Goal: Information Seeking & Learning: Learn about a topic

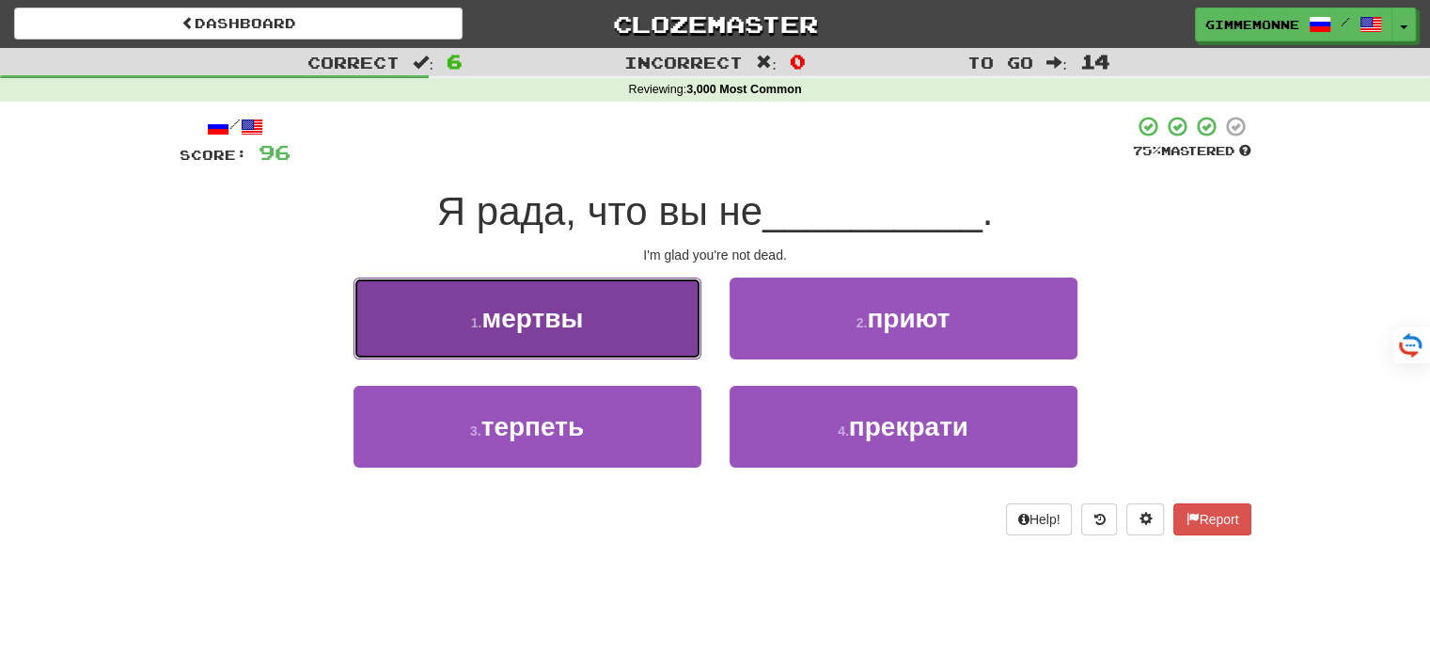
click at [669, 349] on button "1 . мертвы" at bounding box center [528, 318] width 348 height 82
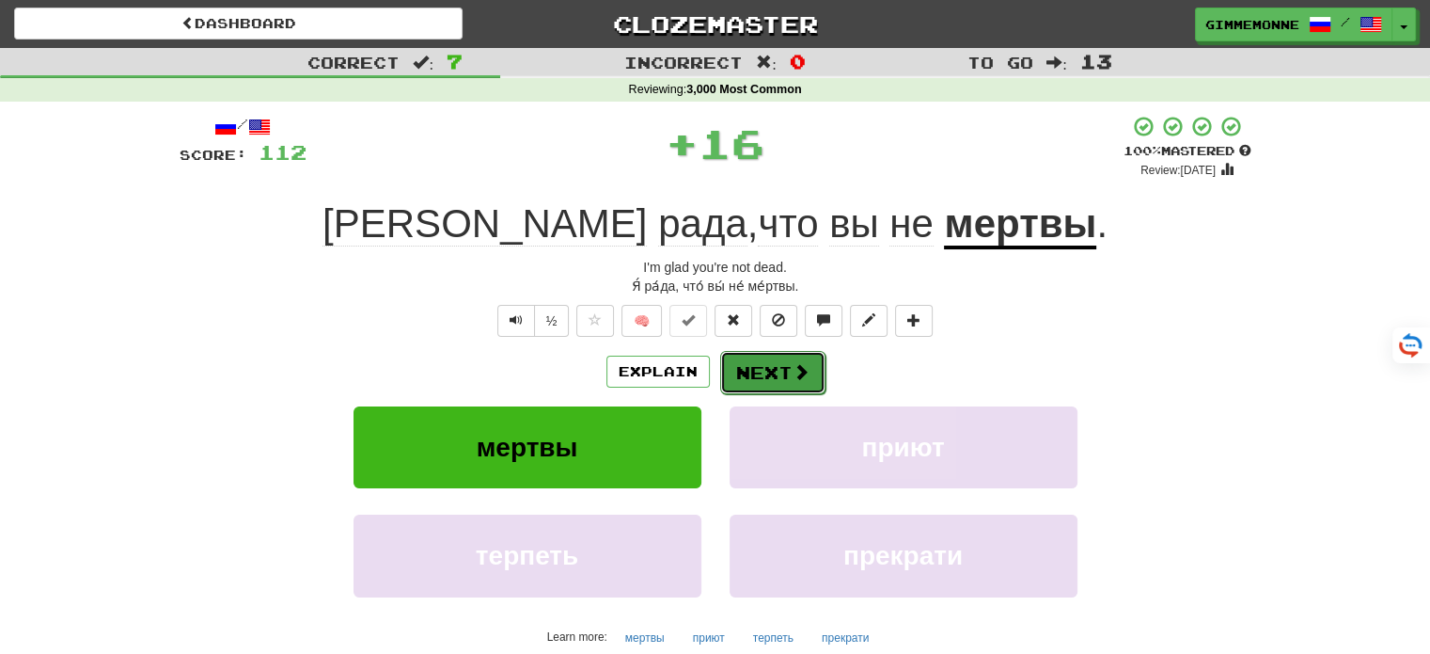
click at [786, 378] on button "Next" at bounding box center [772, 372] width 105 height 43
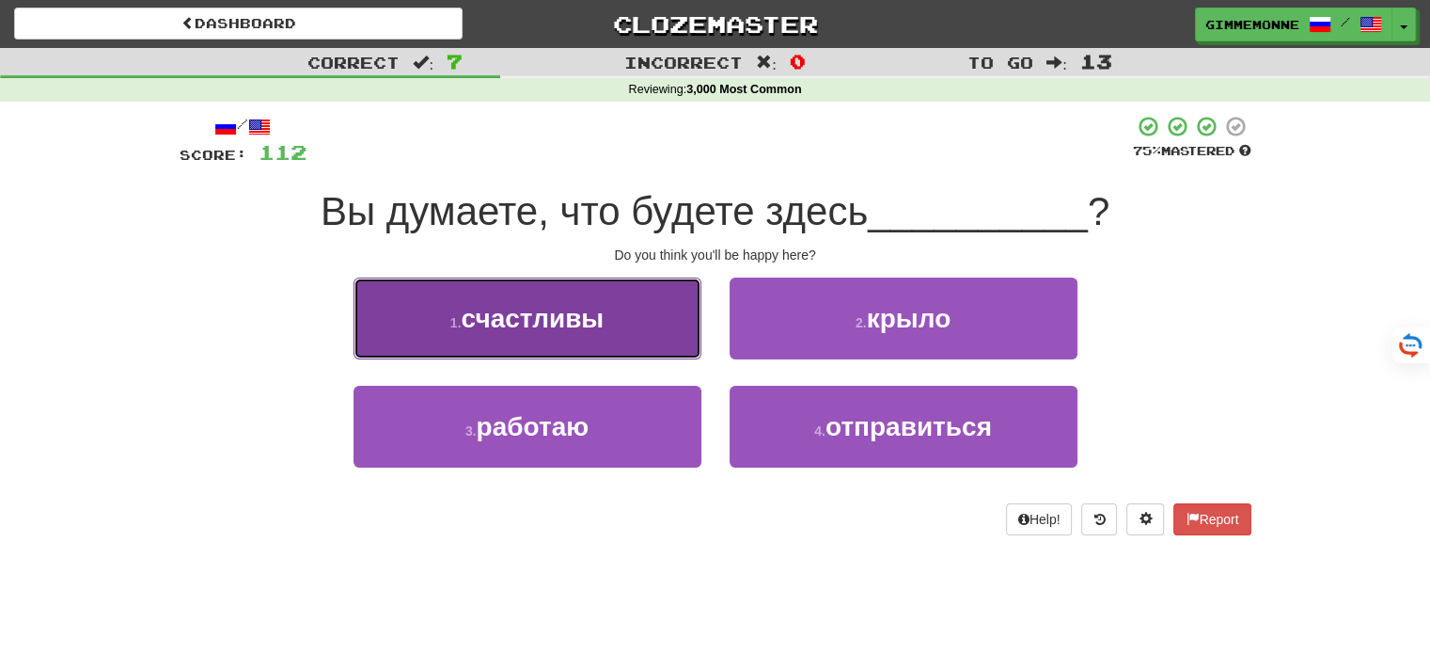
click at [630, 326] on button "1 . счастливы" at bounding box center [528, 318] width 348 height 82
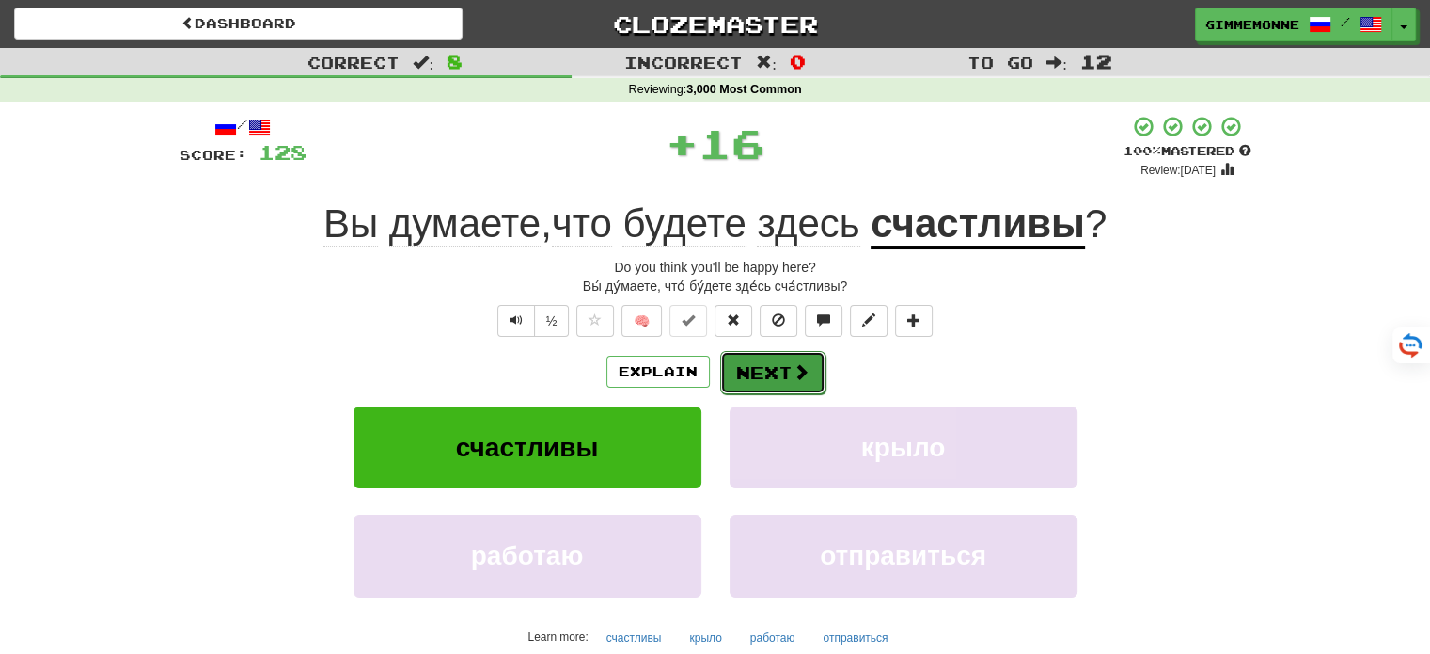
click at [746, 356] on button "Next" at bounding box center [772, 372] width 105 height 43
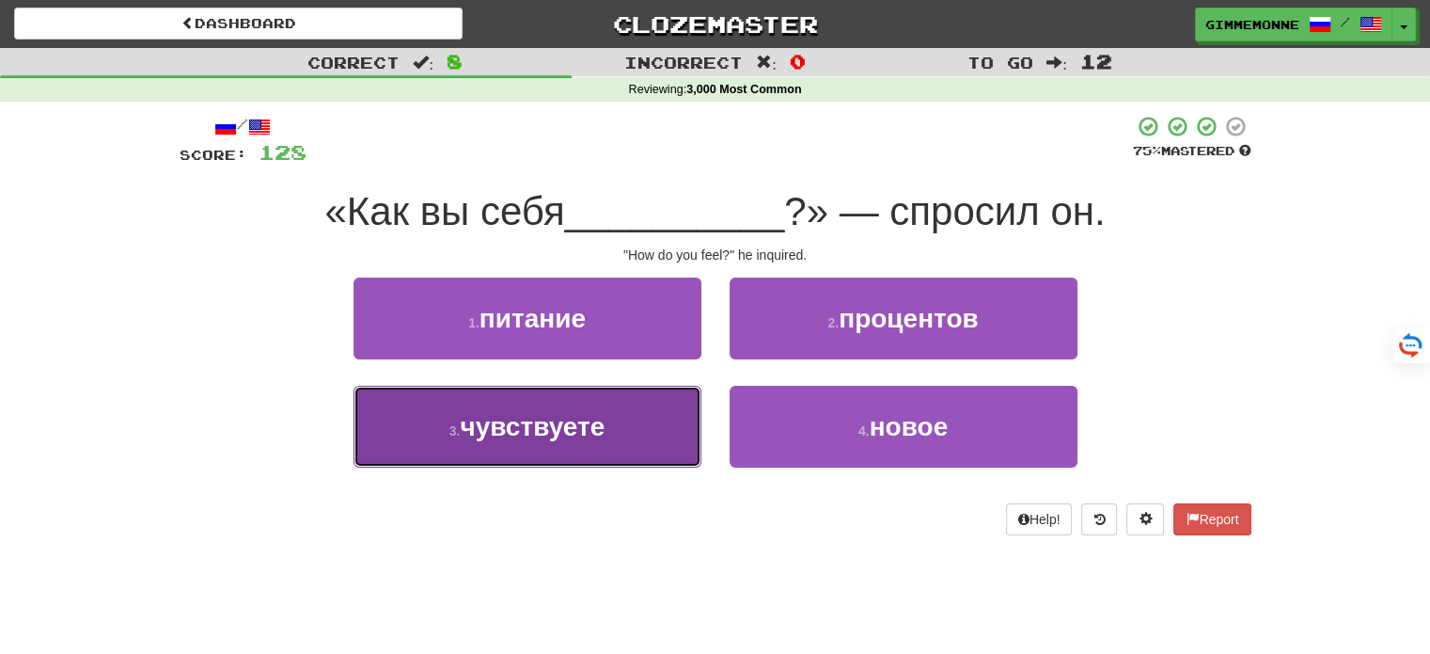
click at [673, 438] on button "3 . чувствуете" at bounding box center [528, 427] width 348 height 82
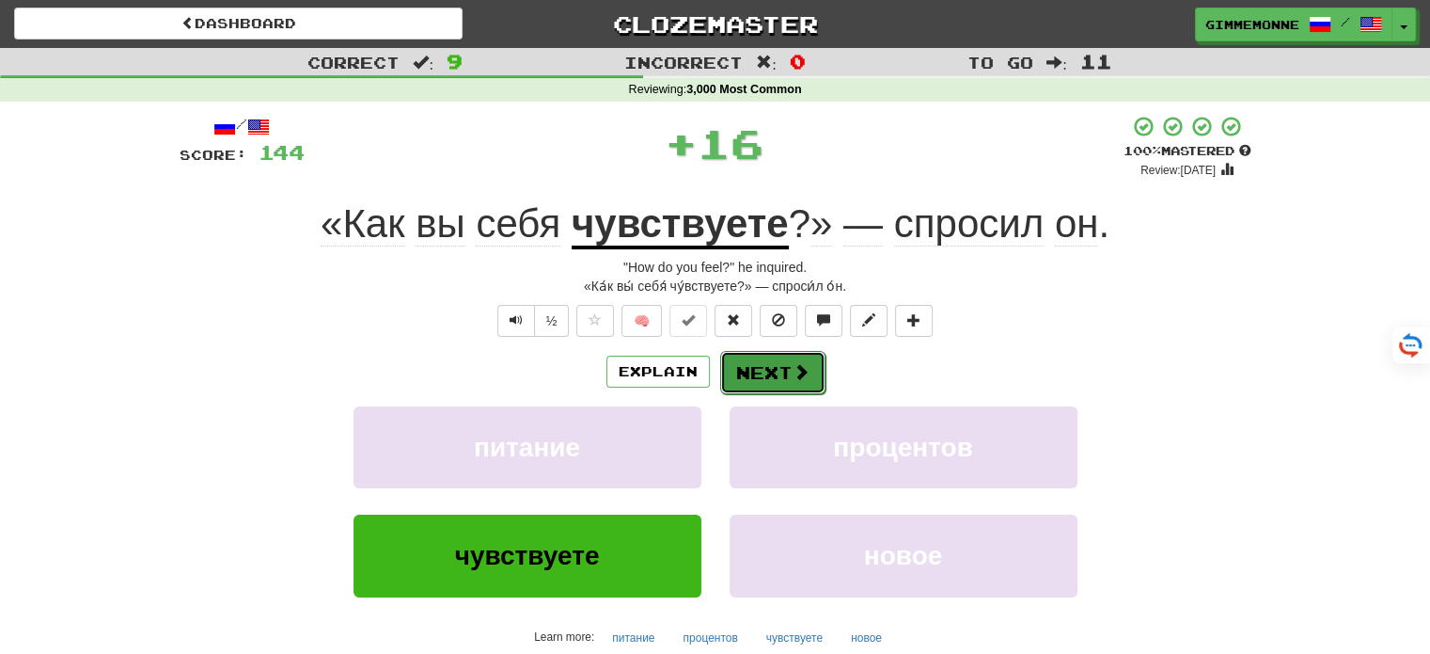
click at [756, 380] on button "Next" at bounding box center [772, 372] width 105 height 43
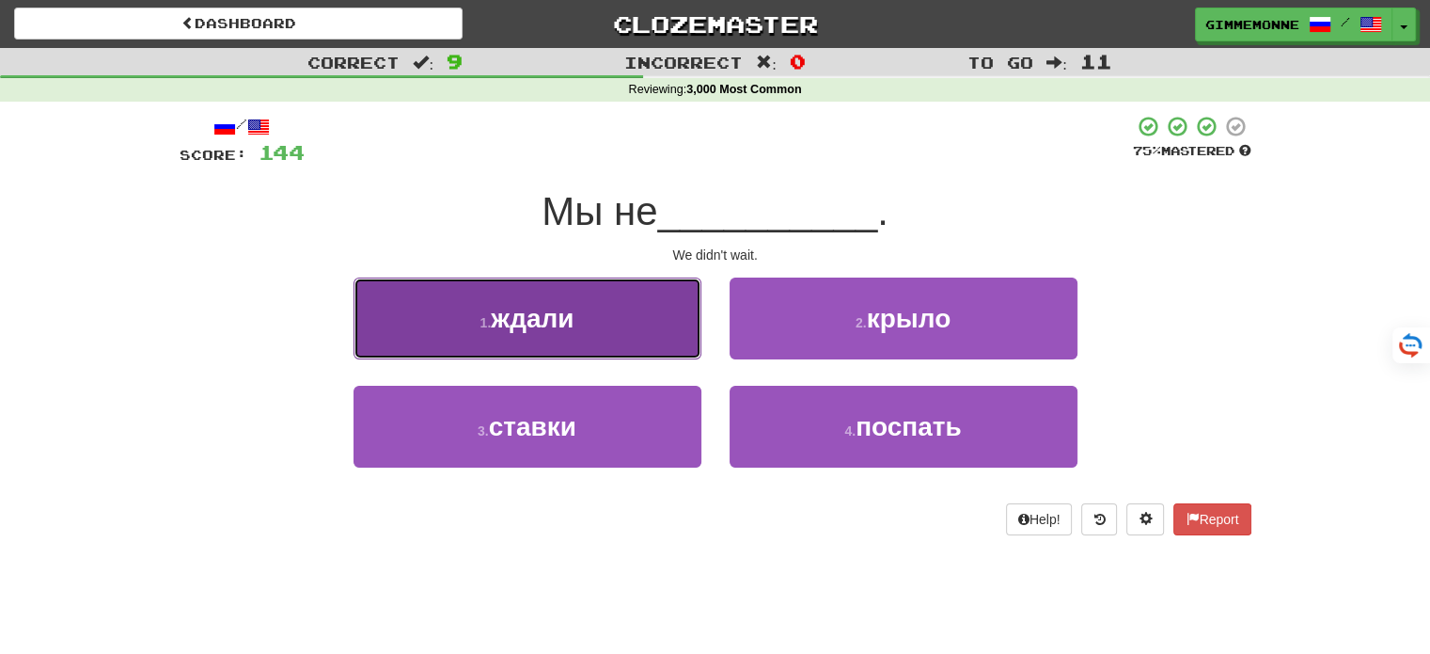
click at [658, 349] on button "1 . ждали" at bounding box center [528, 318] width 348 height 82
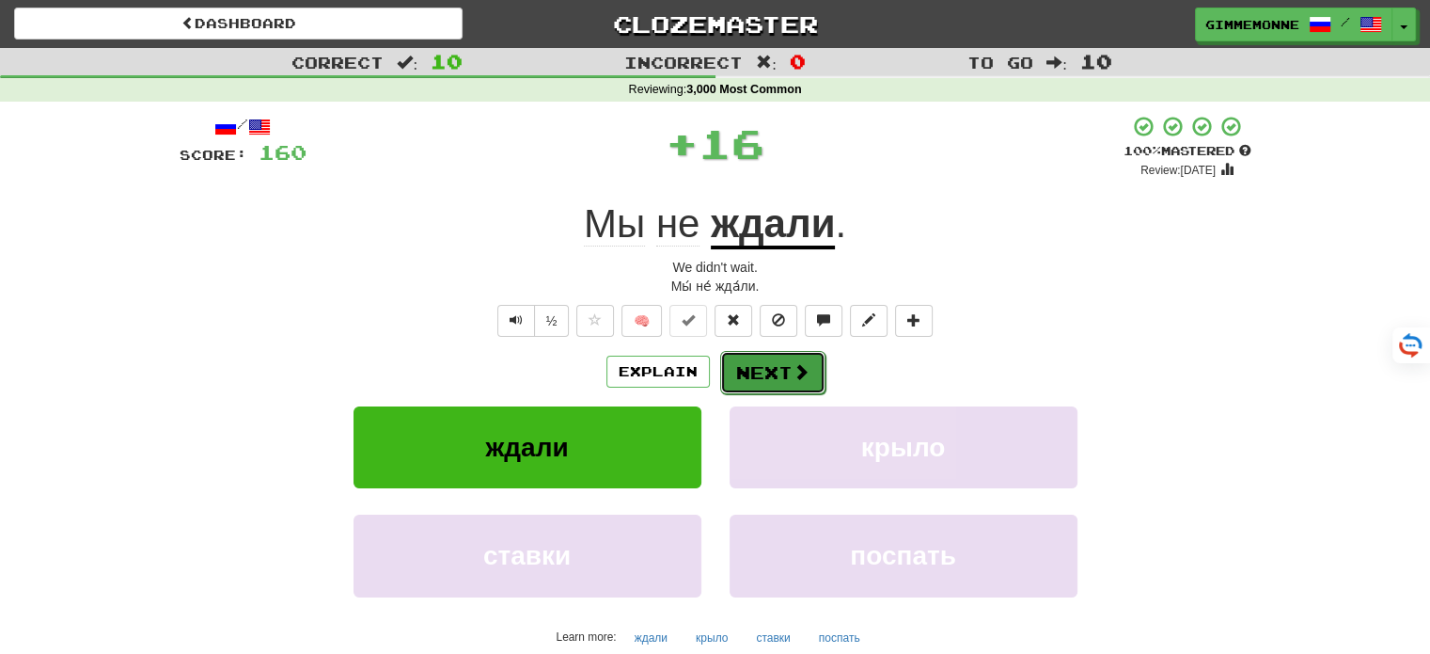
click at [742, 377] on button "Next" at bounding box center [772, 372] width 105 height 43
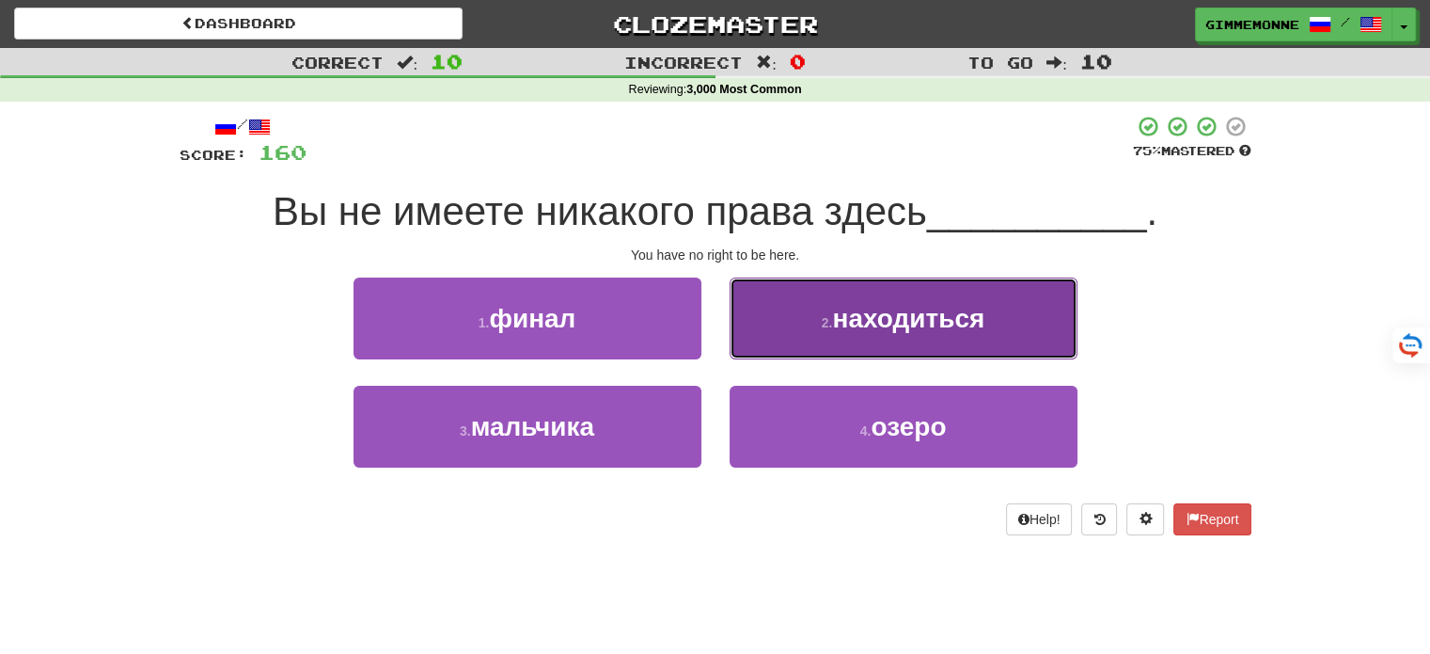
click at [754, 331] on button "2 . находиться" at bounding box center [904, 318] width 348 height 82
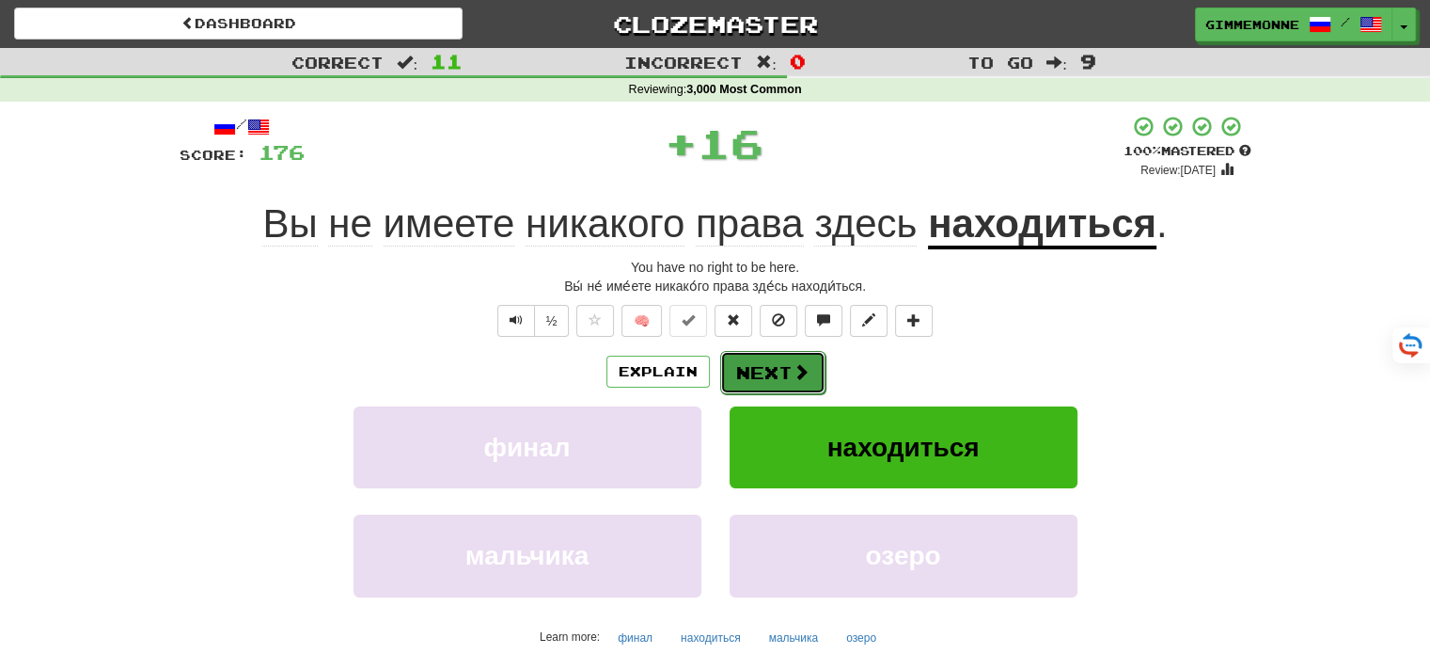
click at [760, 379] on button "Next" at bounding box center [772, 372] width 105 height 43
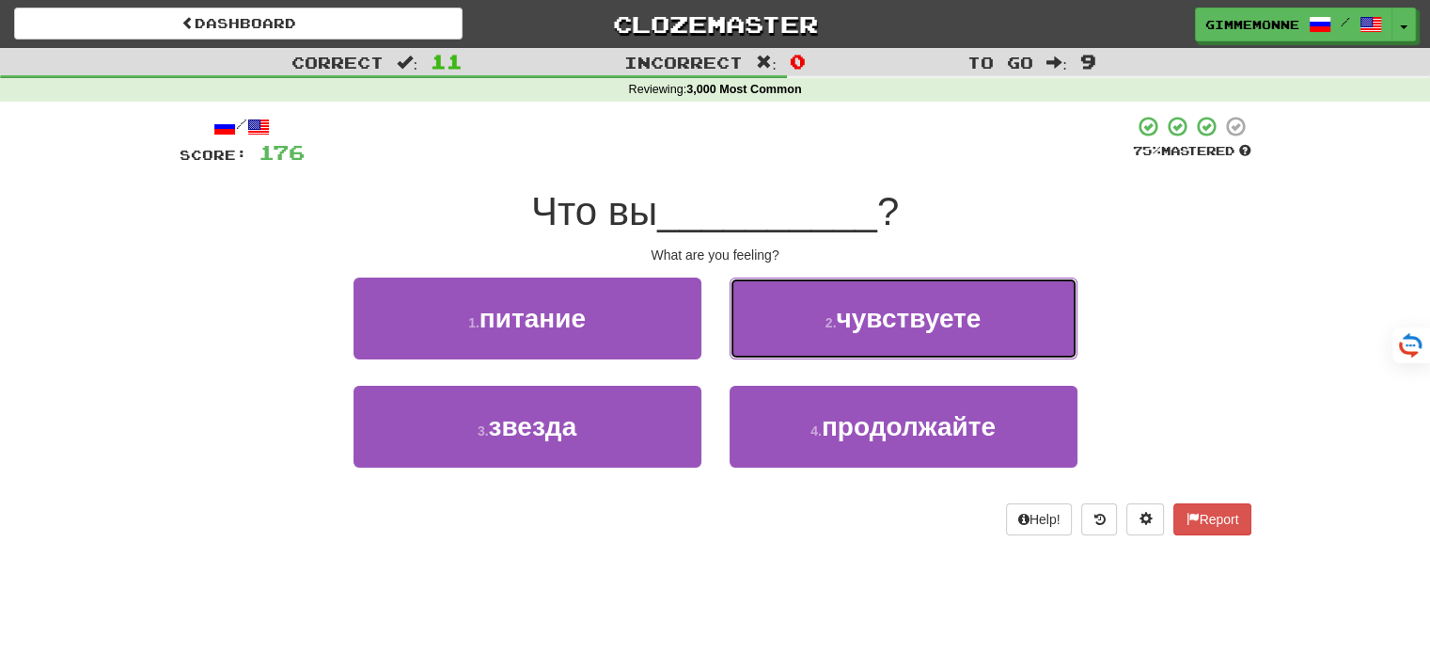
click at [776, 341] on button "2 . чувствуете" at bounding box center [904, 318] width 348 height 82
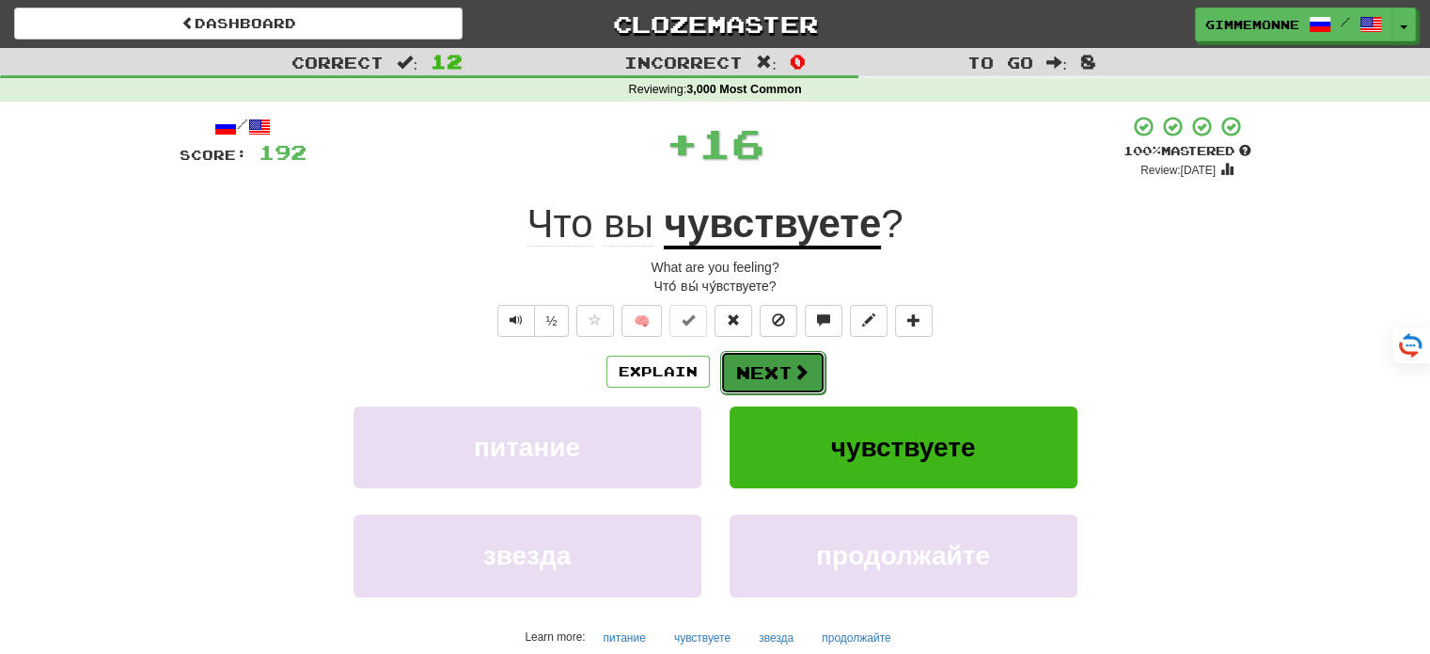
click at [771, 354] on button "Next" at bounding box center [772, 372] width 105 height 43
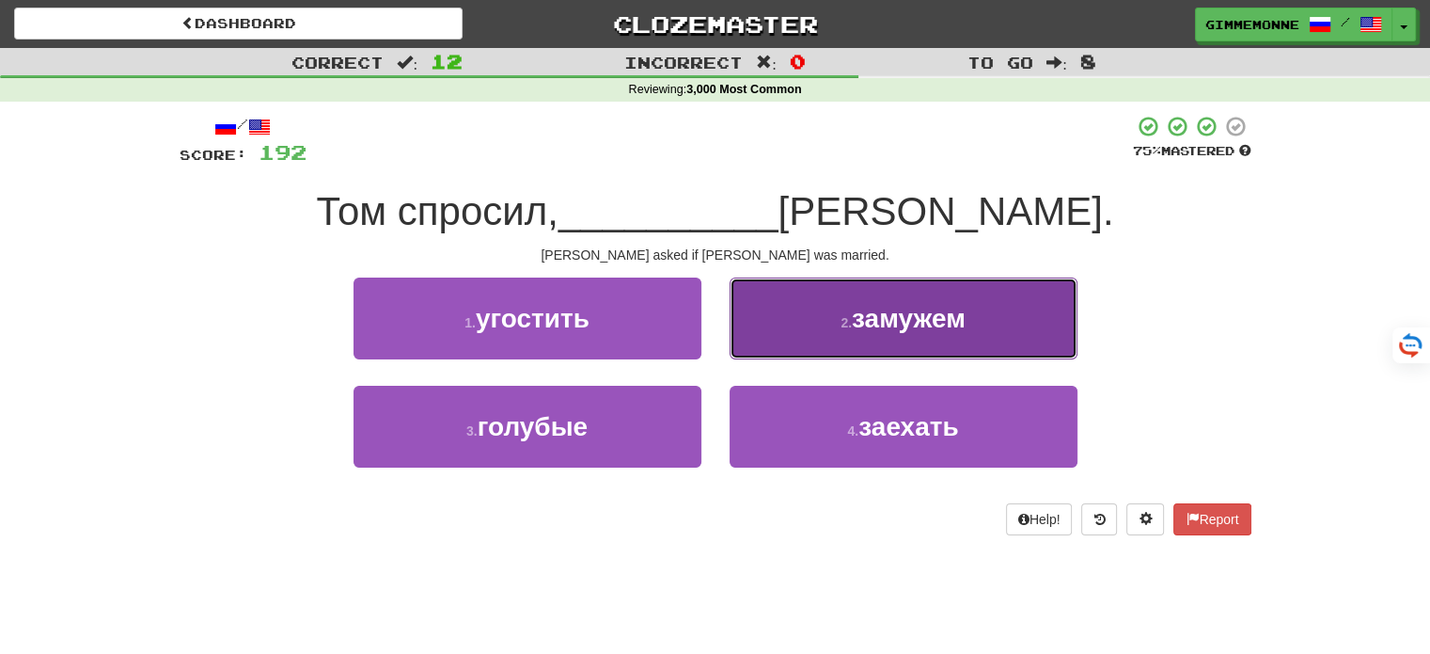
click at [790, 325] on button "2 . замужем" at bounding box center [904, 318] width 348 height 82
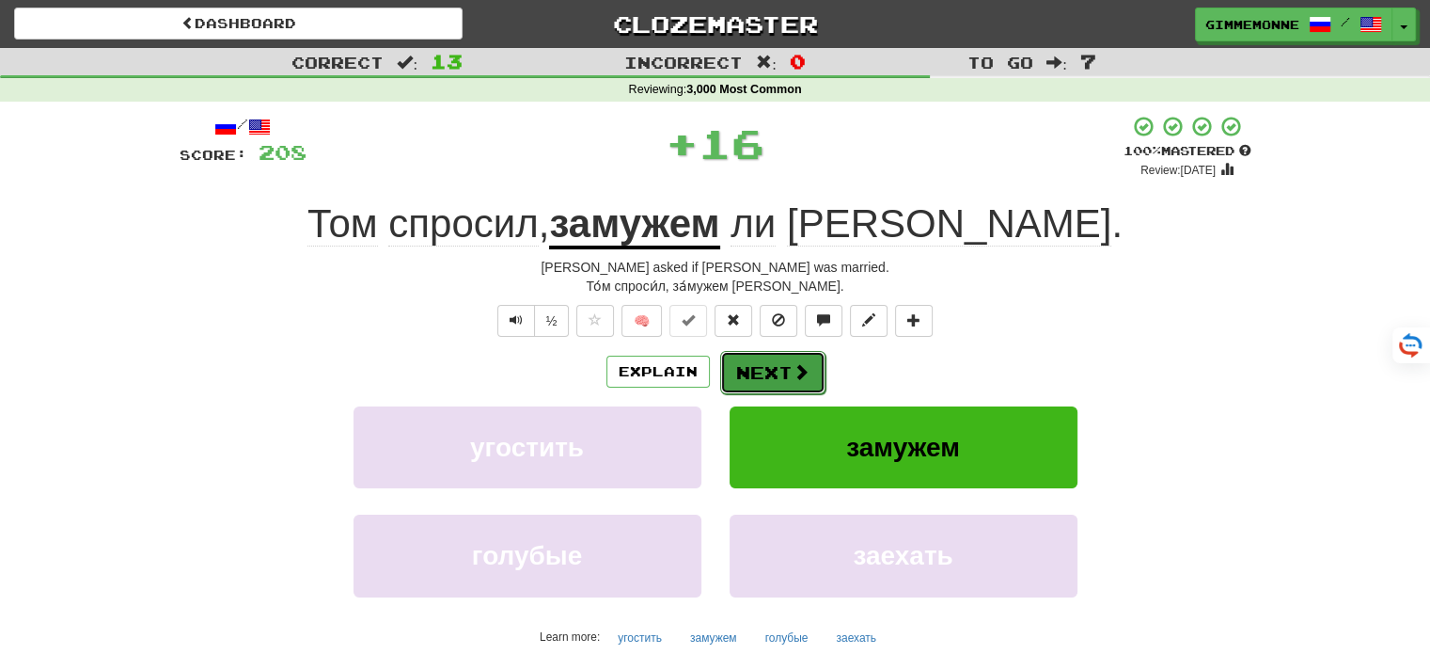
click at [787, 363] on button "Next" at bounding box center [772, 372] width 105 height 43
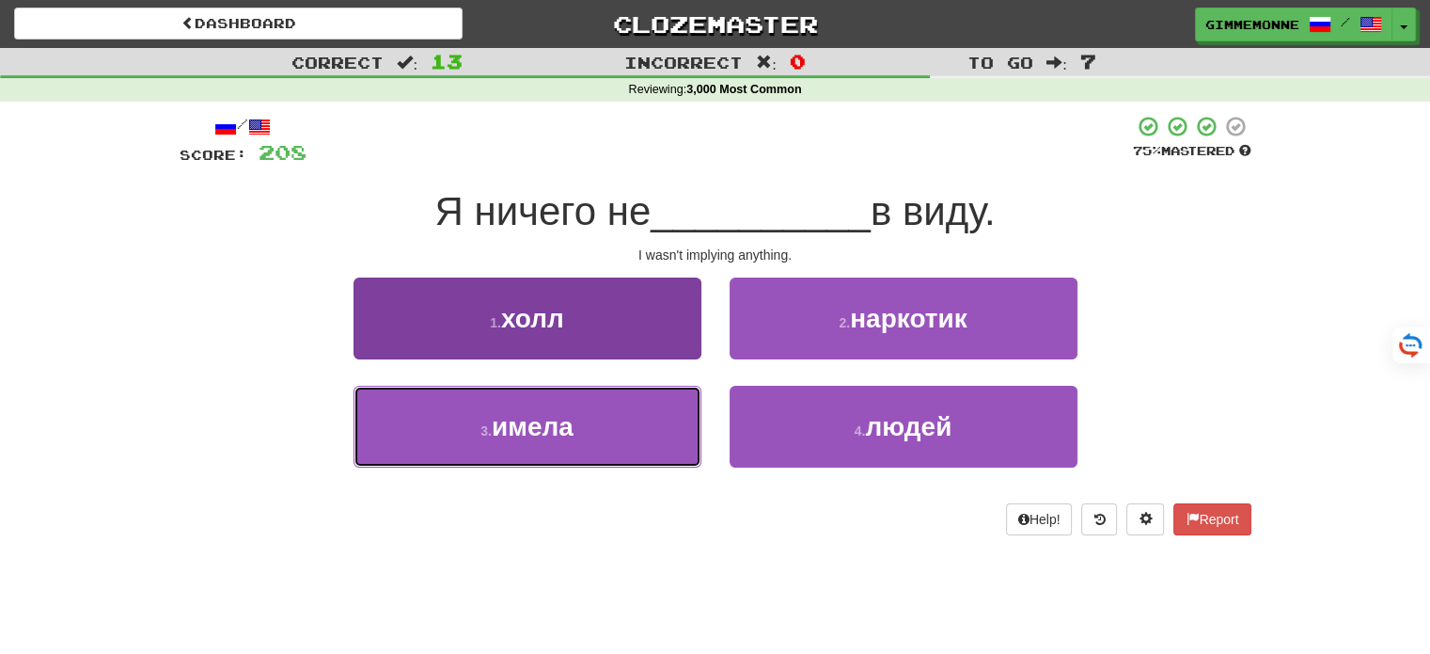
drag, startPoint x: 628, startPoint y: 448, endPoint x: 677, endPoint y: 432, distance: 51.4
click at [633, 448] on button "3 . имела" at bounding box center [528, 427] width 348 height 82
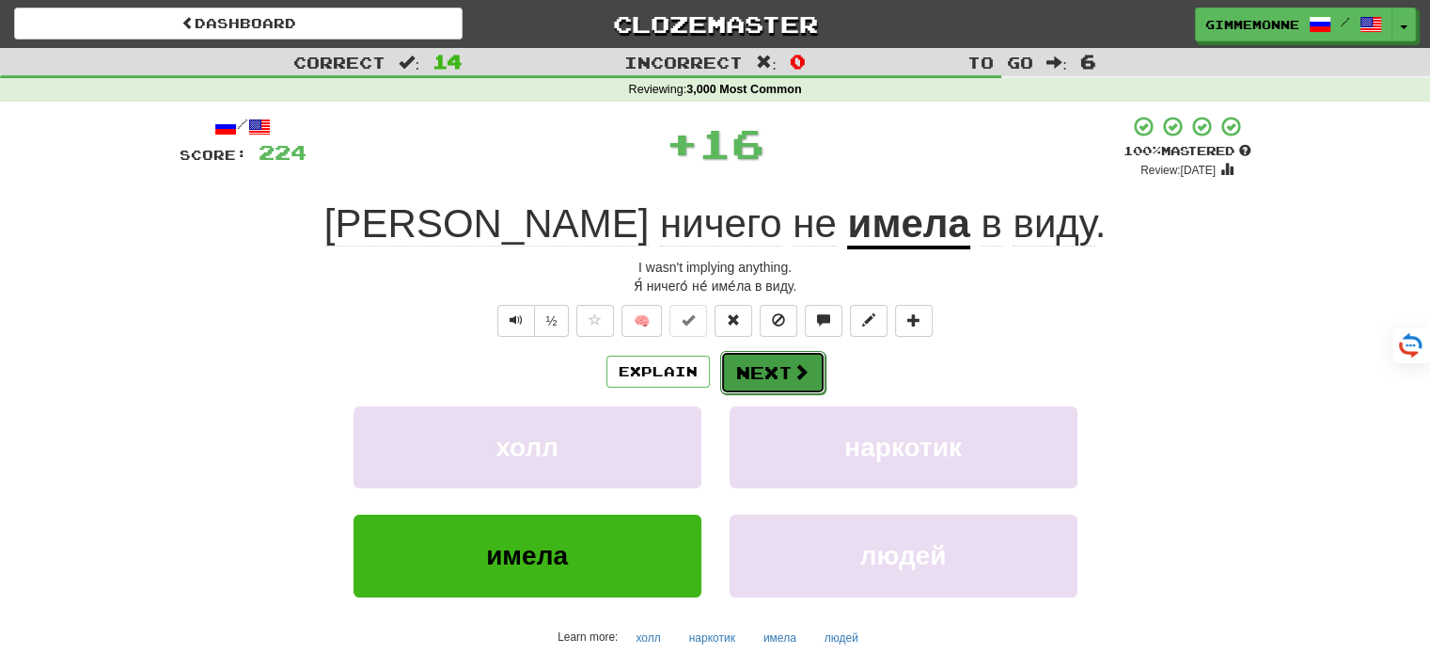
click at [745, 376] on button "Next" at bounding box center [772, 372] width 105 height 43
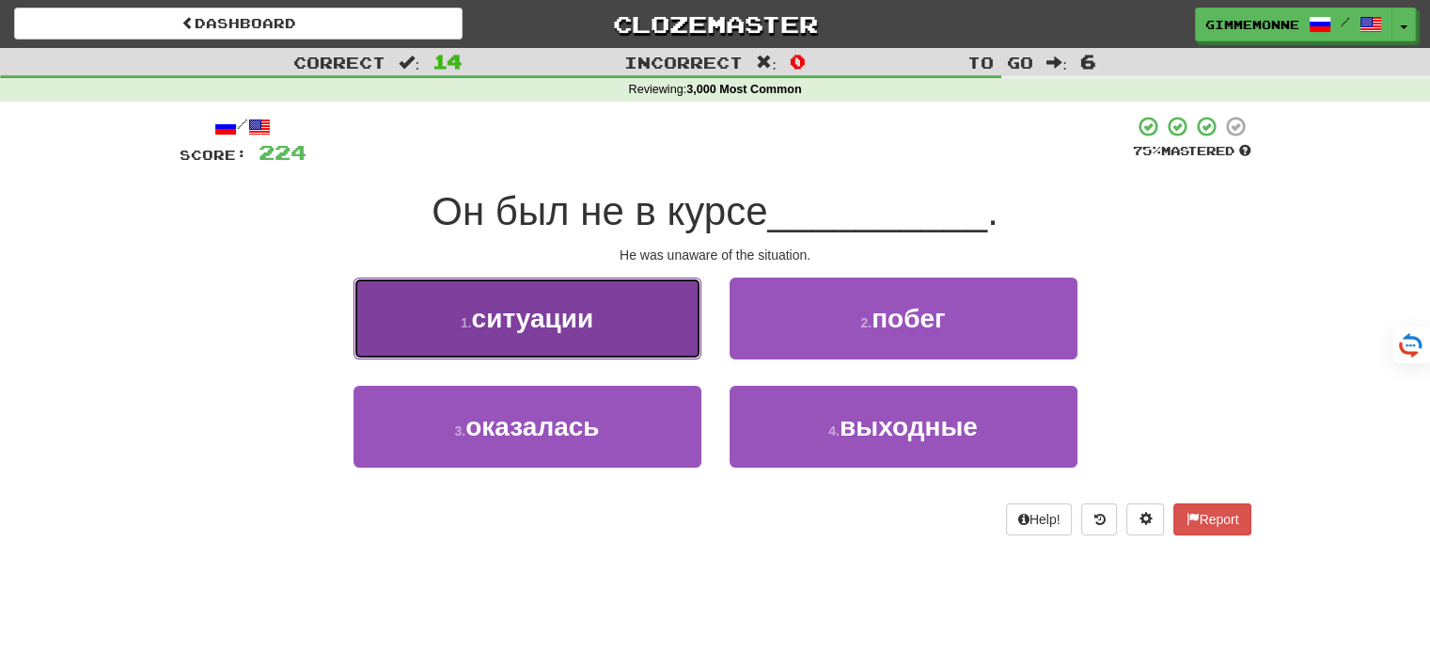
click at [658, 336] on button "1 . ситуации" at bounding box center [528, 318] width 348 height 82
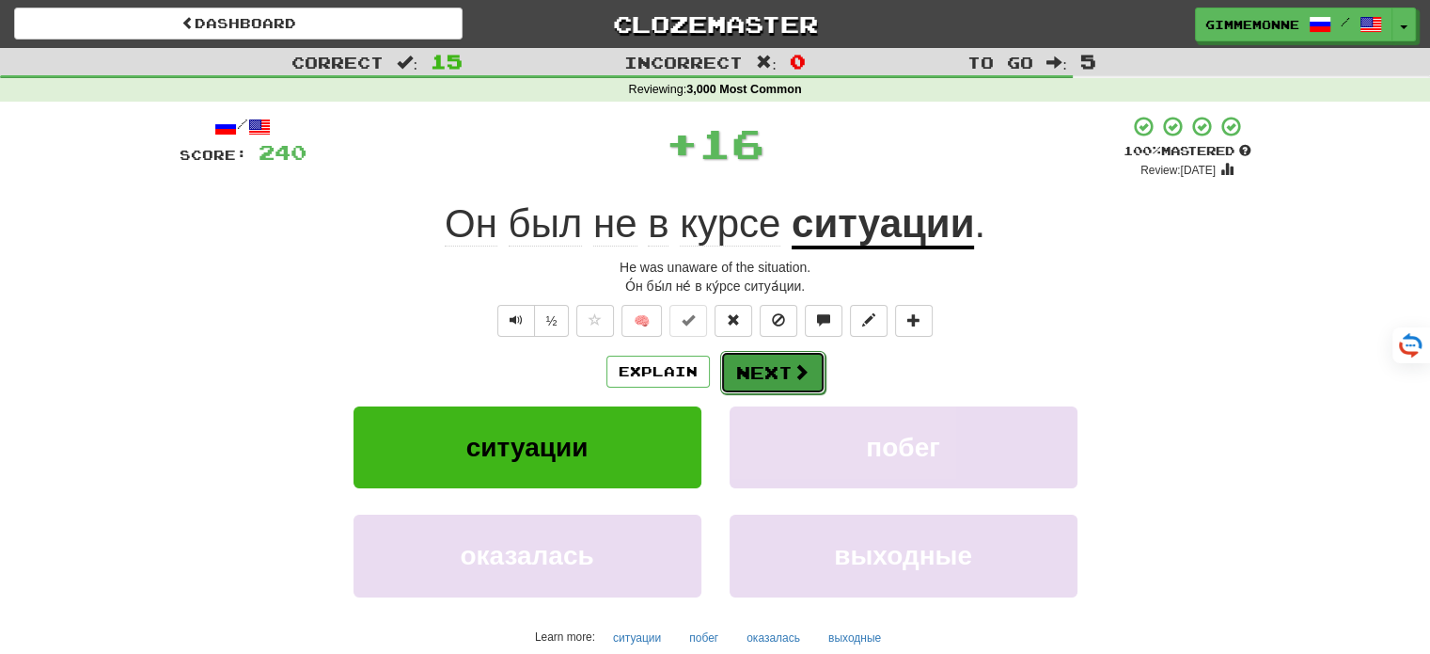
click at [755, 371] on button "Next" at bounding box center [772, 372] width 105 height 43
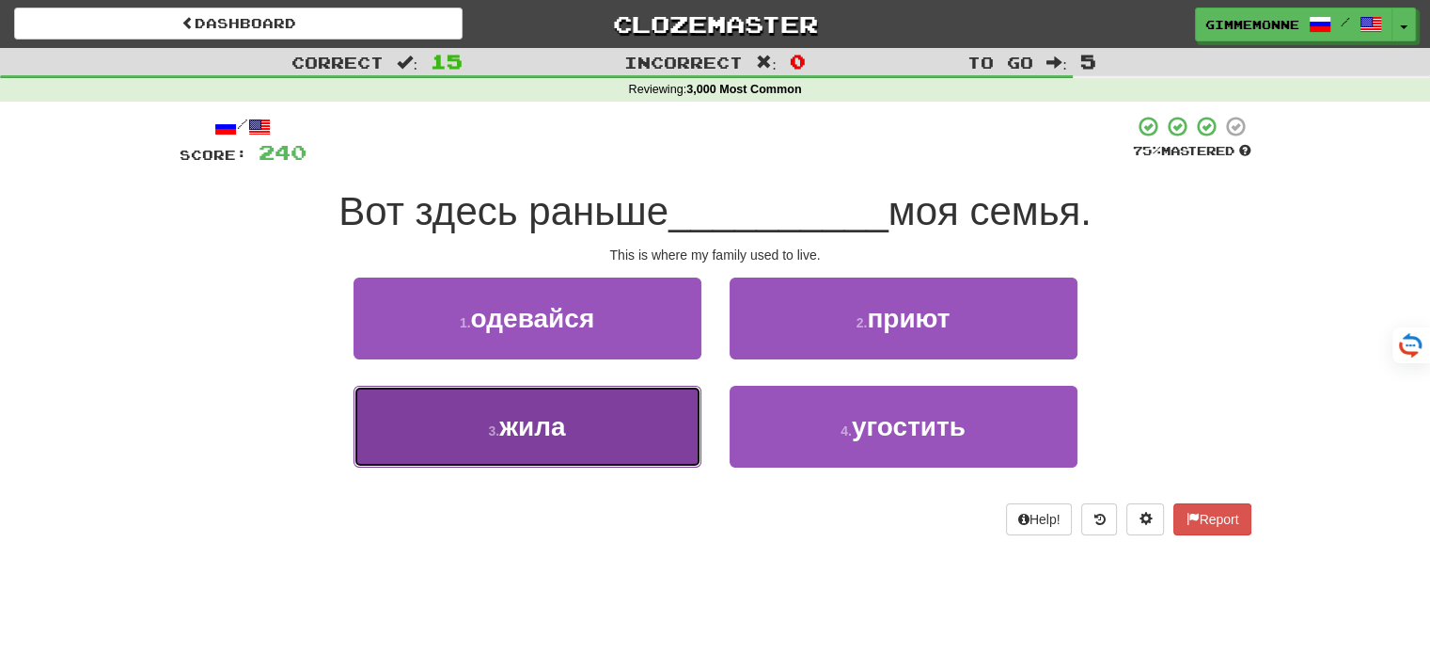
click at [643, 420] on button "3 . жила" at bounding box center [528, 427] width 348 height 82
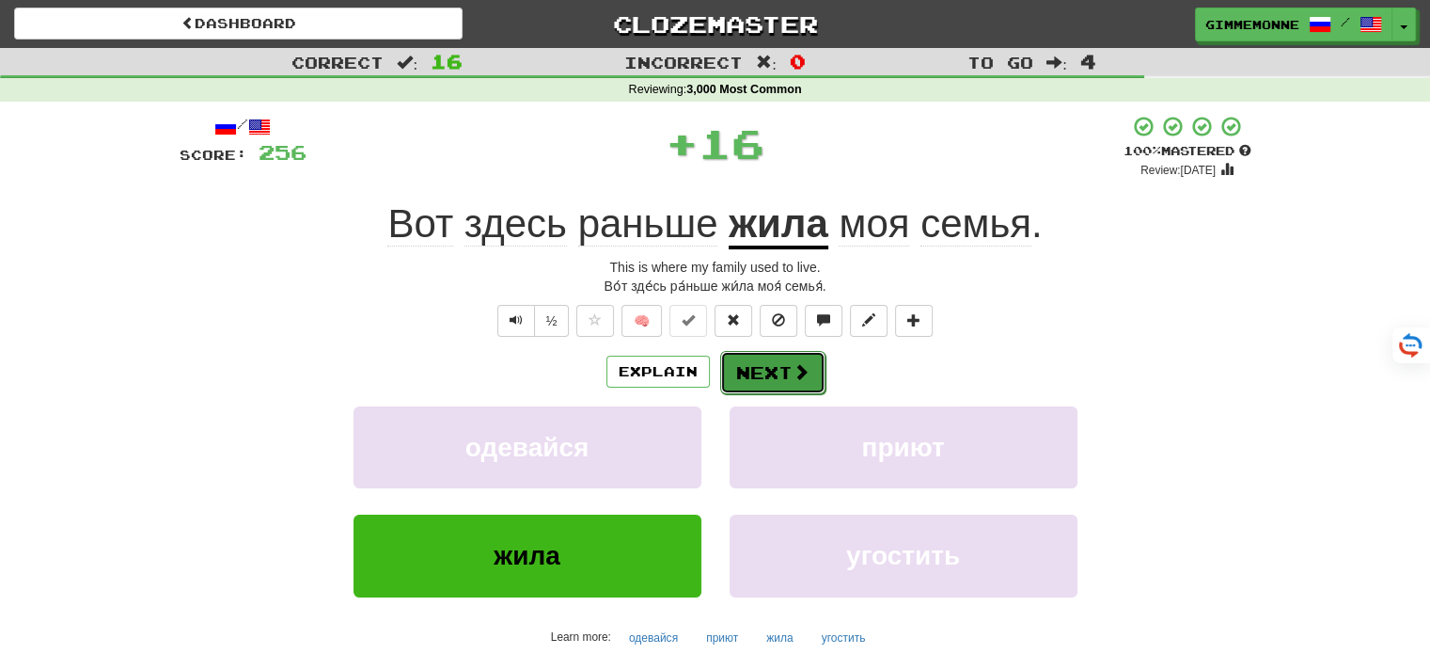
click at [760, 372] on button "Next" at bounding box center [772, 372] width 105 height 43
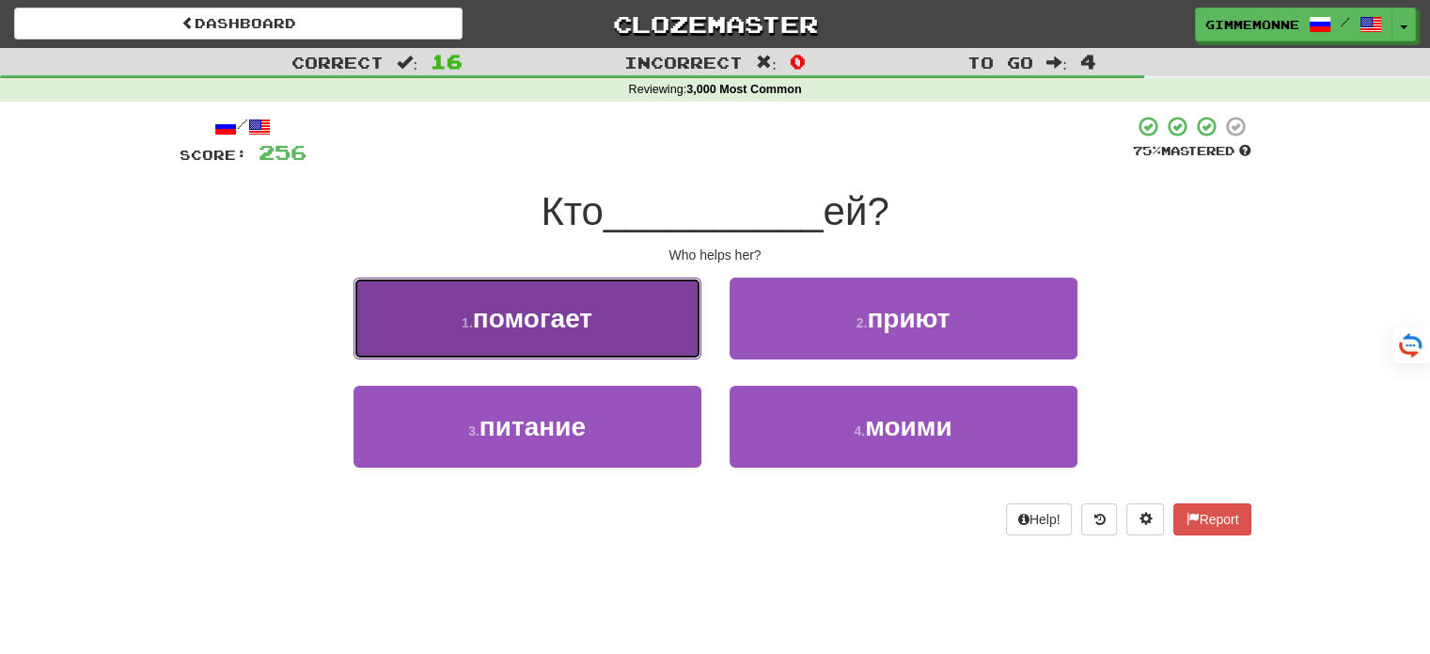
click at [678, 344] on button "1 . помогает" at bounding box center [528, 318] width 348 height 82
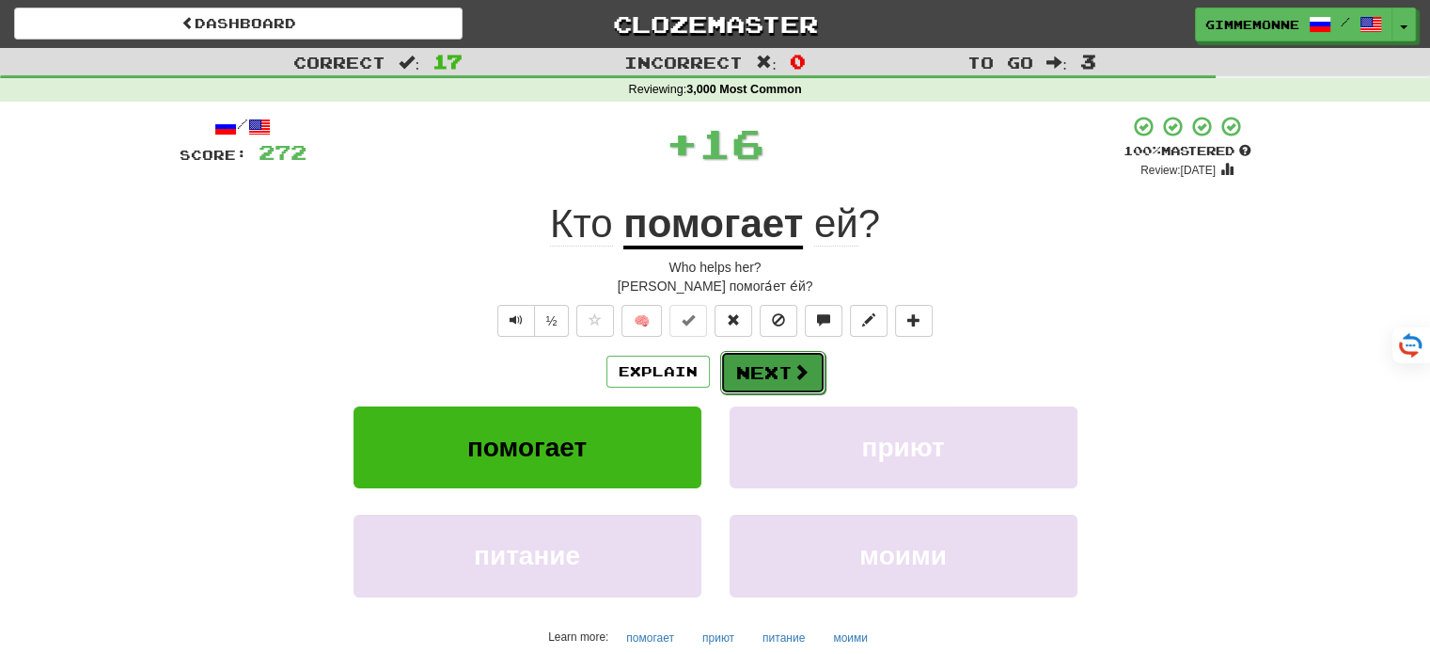
click at [745, 356] on button "Next" at bounding box center [772, 372] width 105 height 43
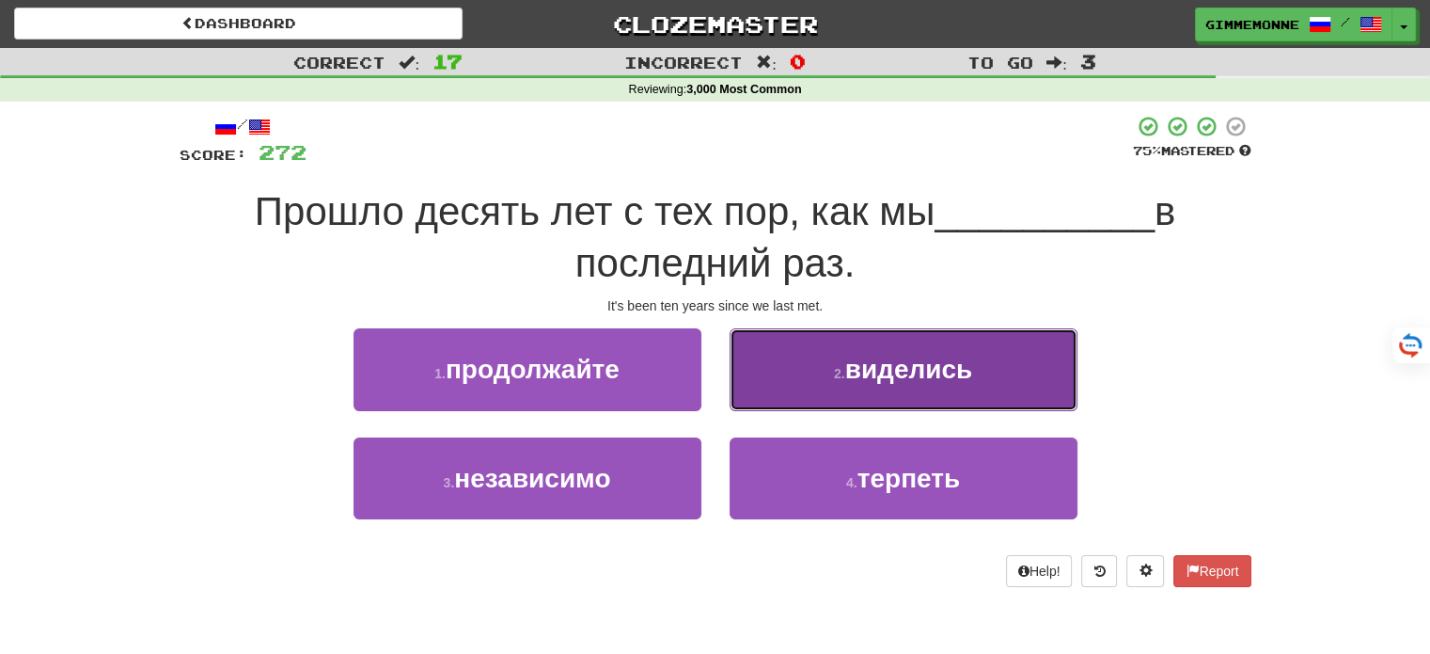
click at [833, 356] on button "2 . виделись" at bounding box center [904, 369] width 348 height 82
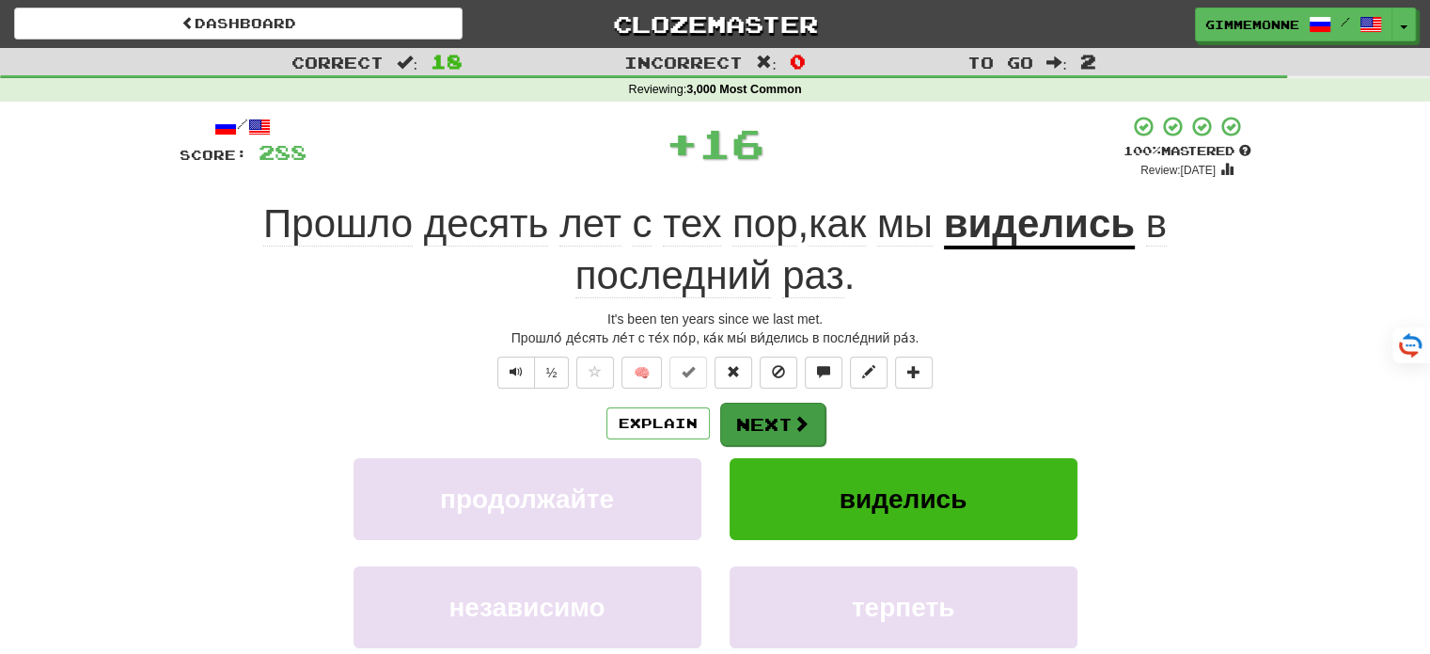
click at [802, 402] on div "Explain Next" at bounding box center [716, 423] width 1072 height 43
click at [793, 416] on span at bounding box center [801, 423] width 17 height 17
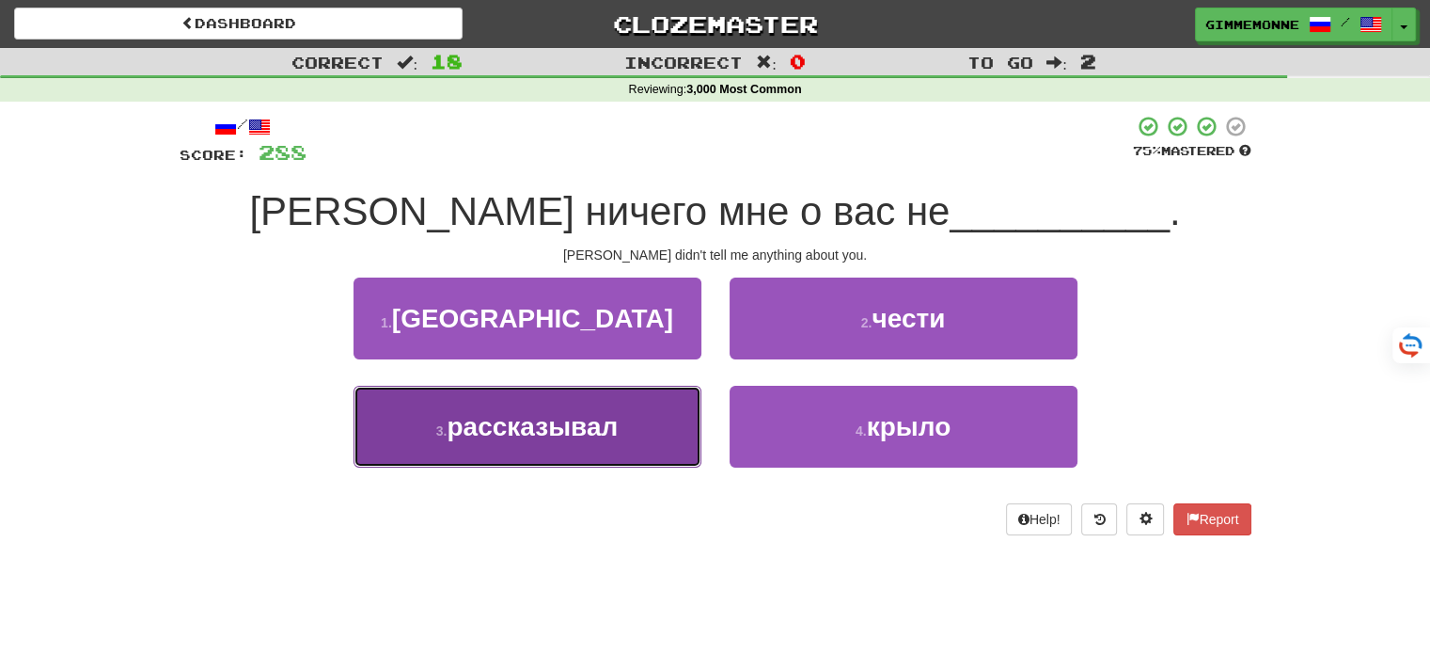
click at [624, 439] on button "3 . рассказывал" at bounding box center [528, 427] width 348 height 82
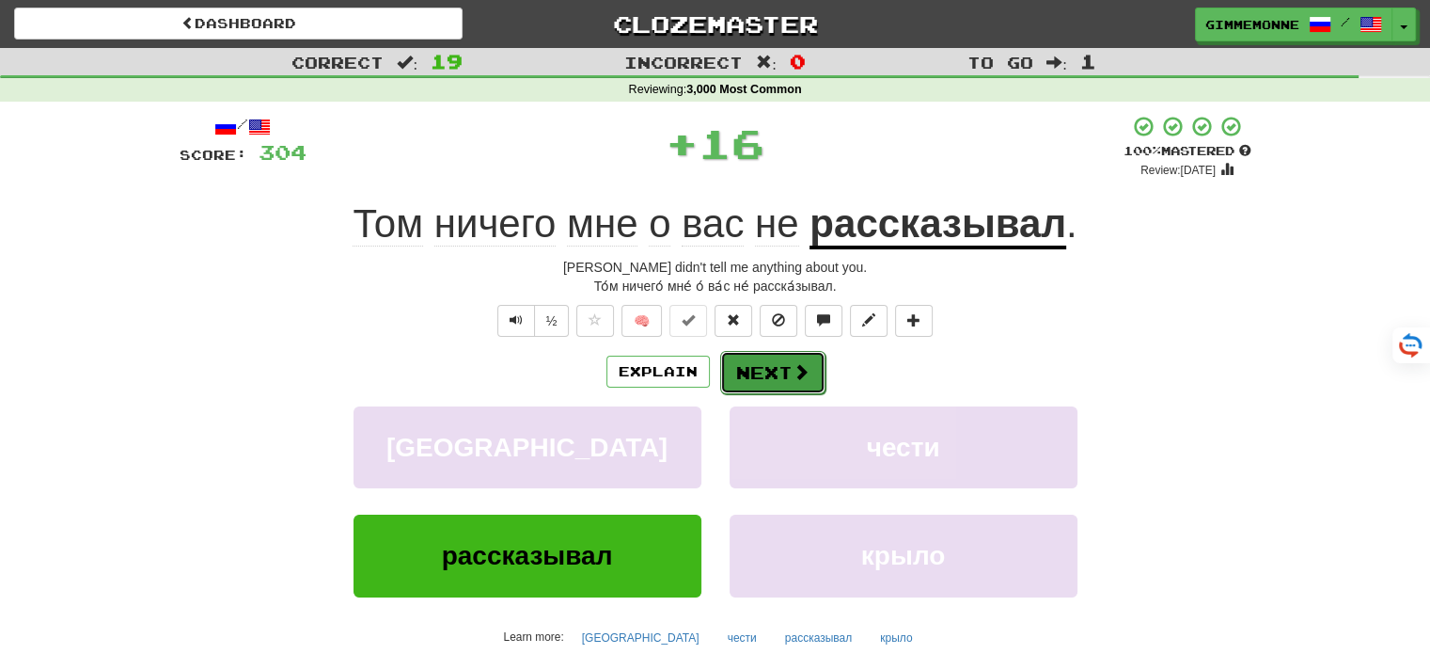
click at [742, 371] on button "Next" at bounding box center [772, 372] width 105 height 43
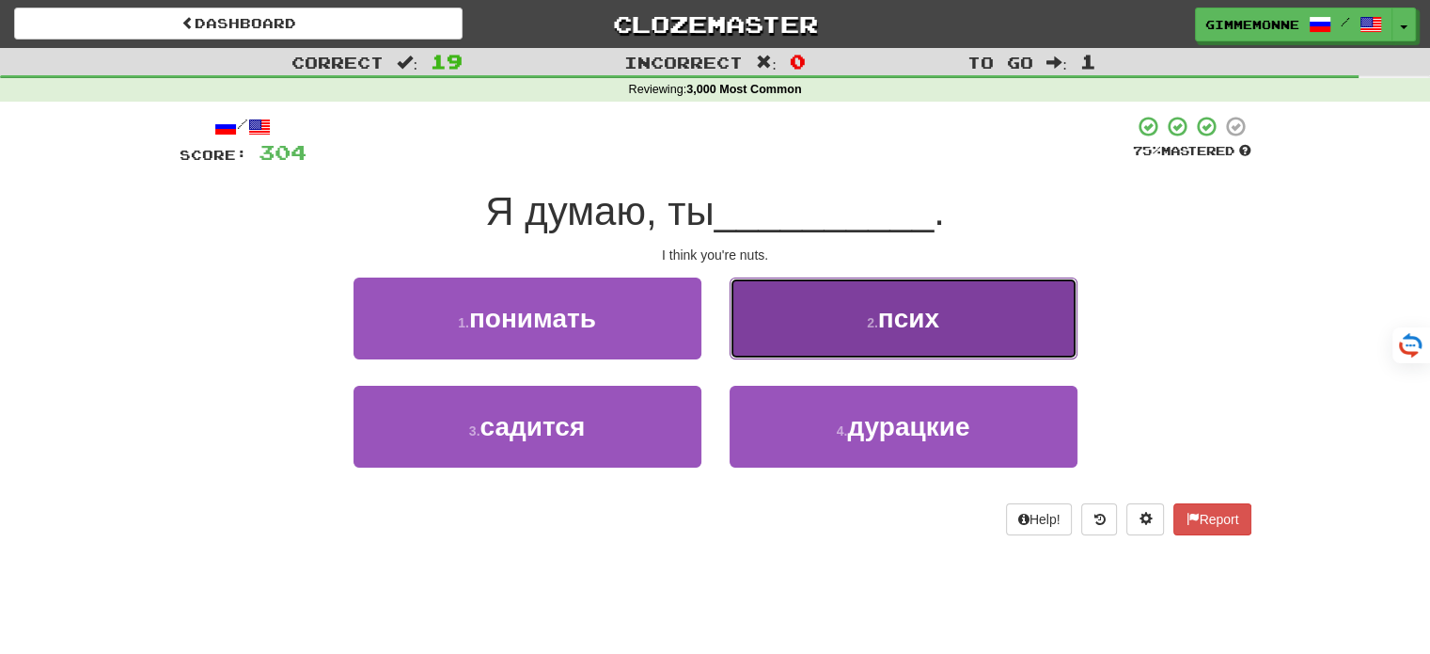
click at [782, 334] on button "2 . псих" at bounding box center [904, 318] width 348 height 82
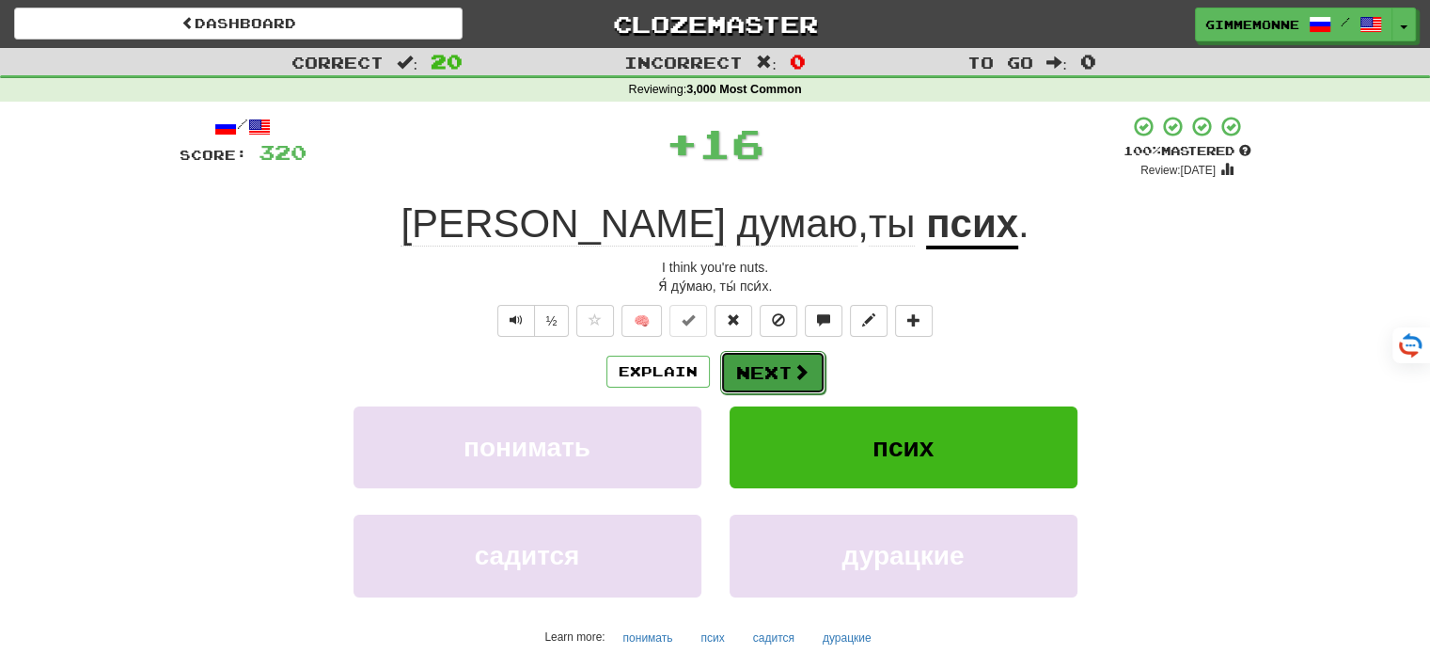
click at [760, 375] on button "Next" at bounding box center [772, 372] width 105 height 43
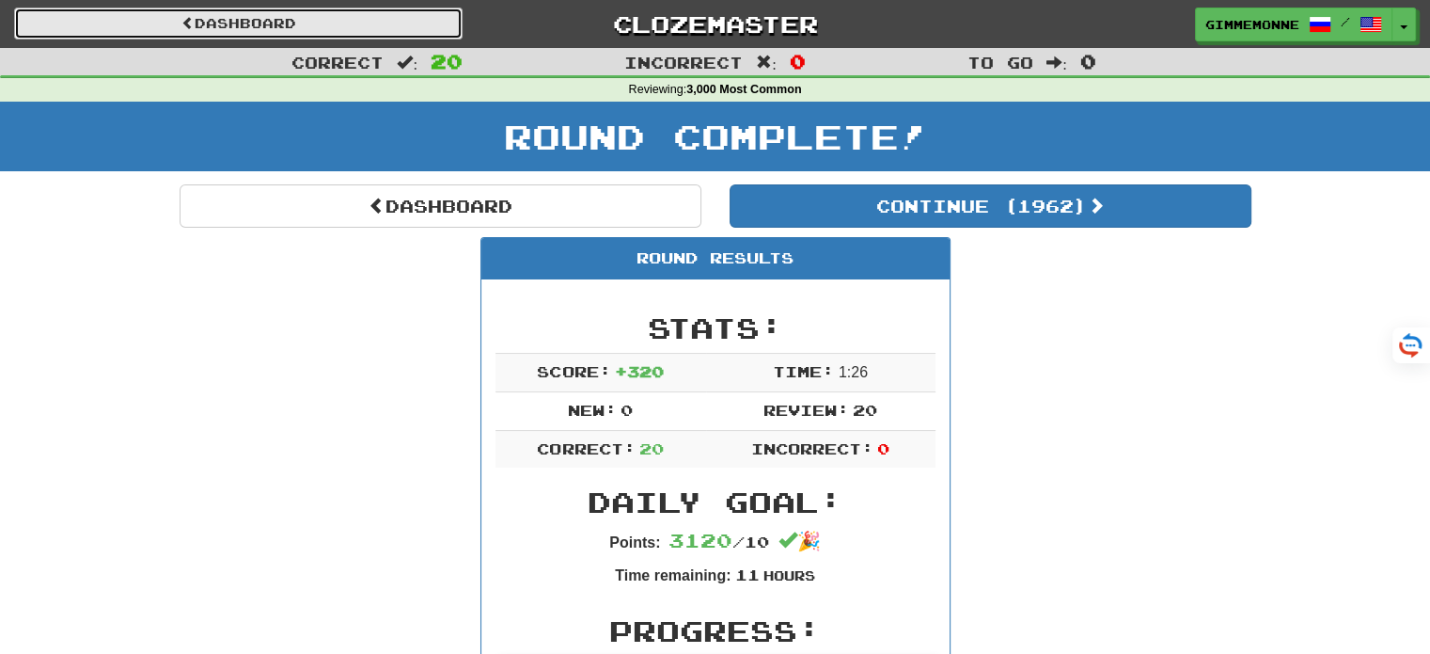
click at [374, 25] on link "Dashboard" at bounding box center [238, 24] width 449 height 32
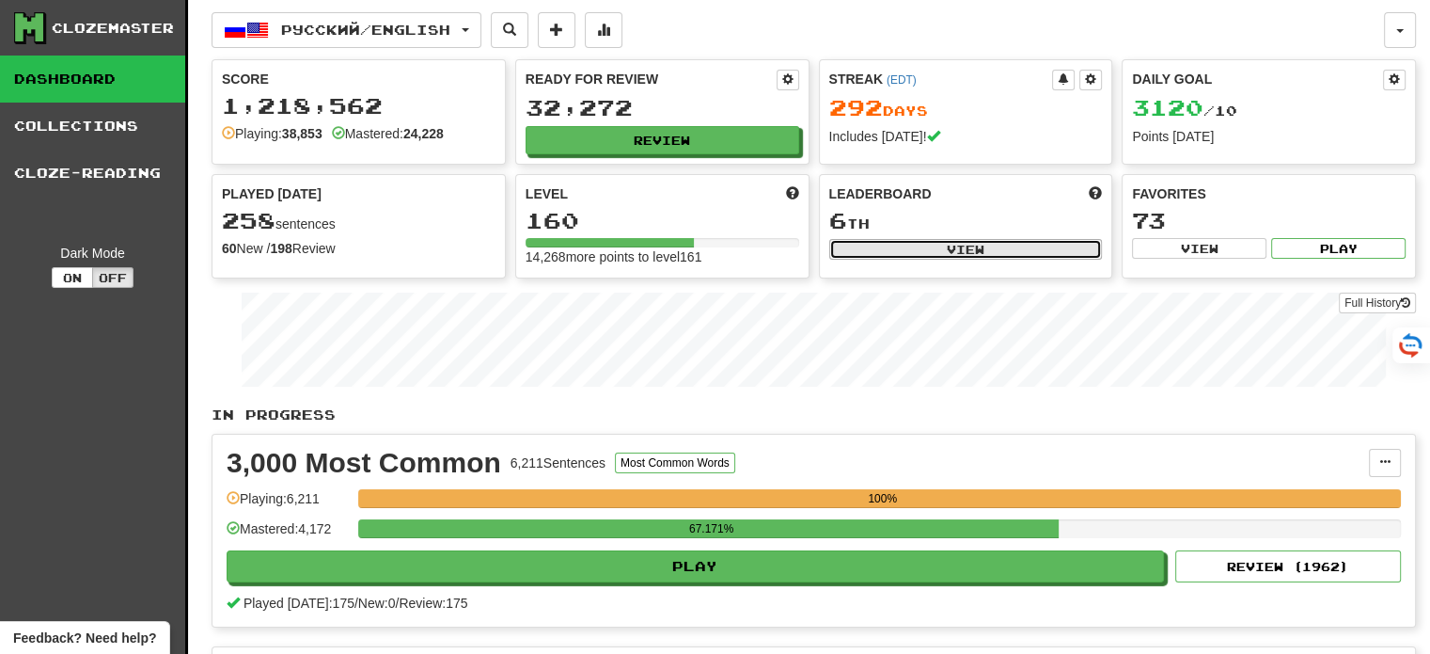
click at [1046, 244] on button "View" at bounding box center [966, 249] width 274 height 21
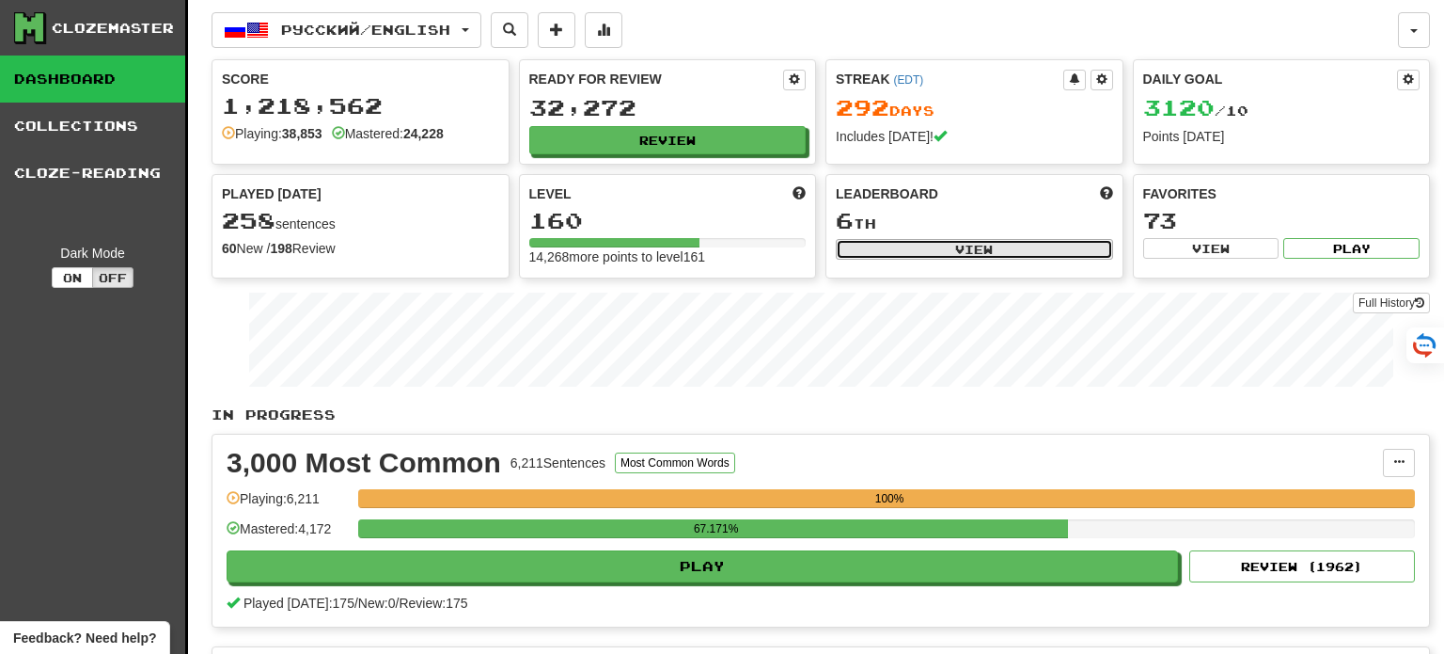
select select "**********"
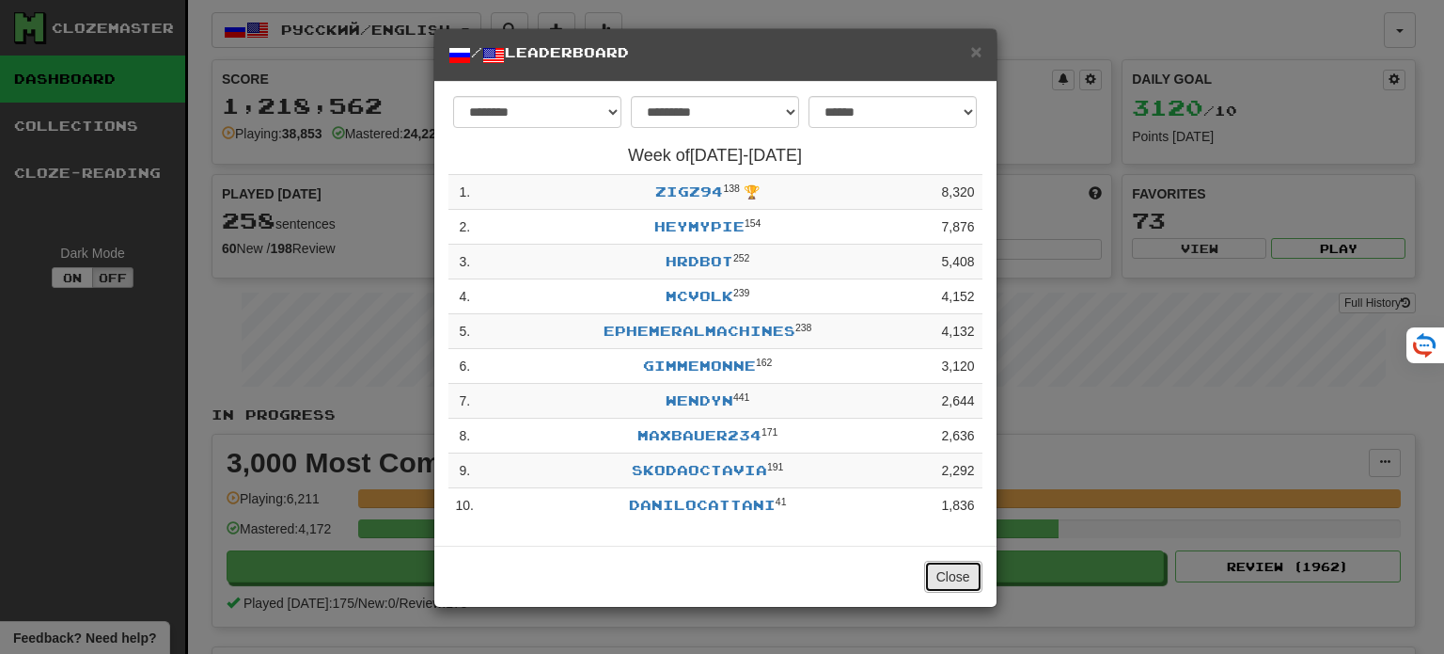
click at [952, 575] on button "Close" at bounding box center [953, 576] width 58 height 32
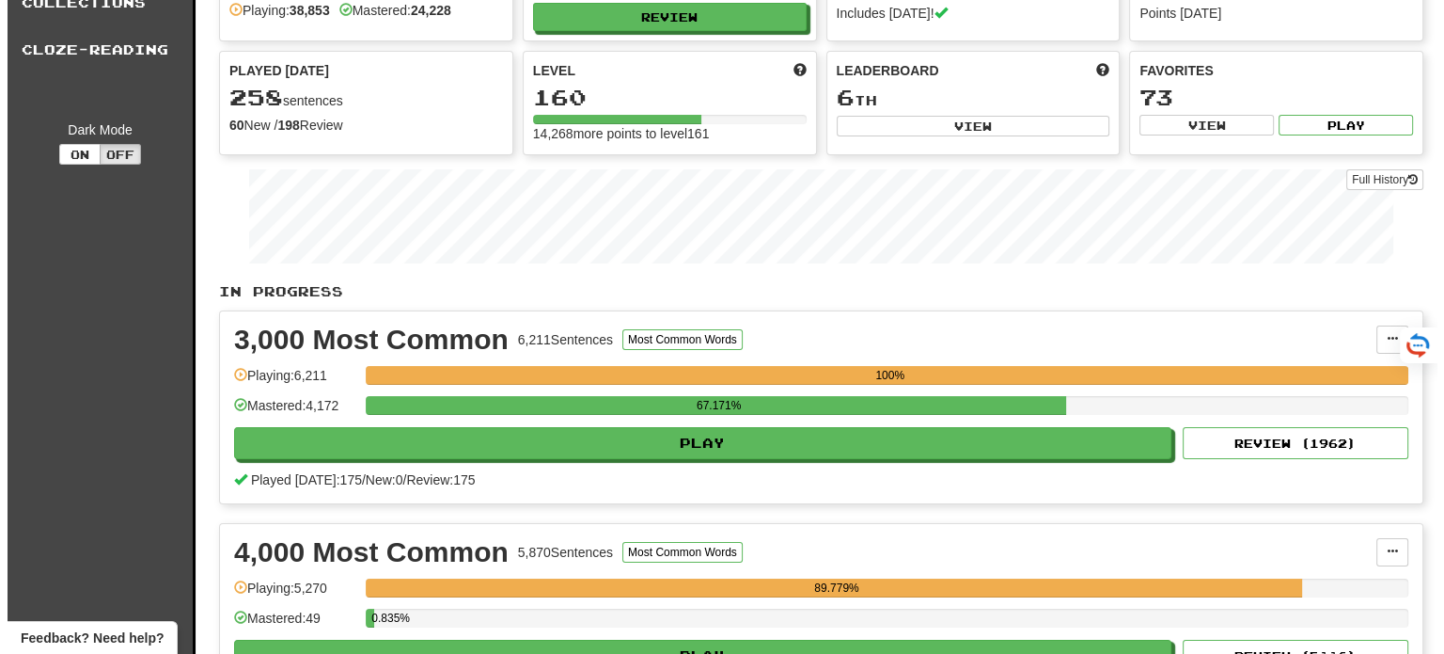
scroll to position [376, 0]
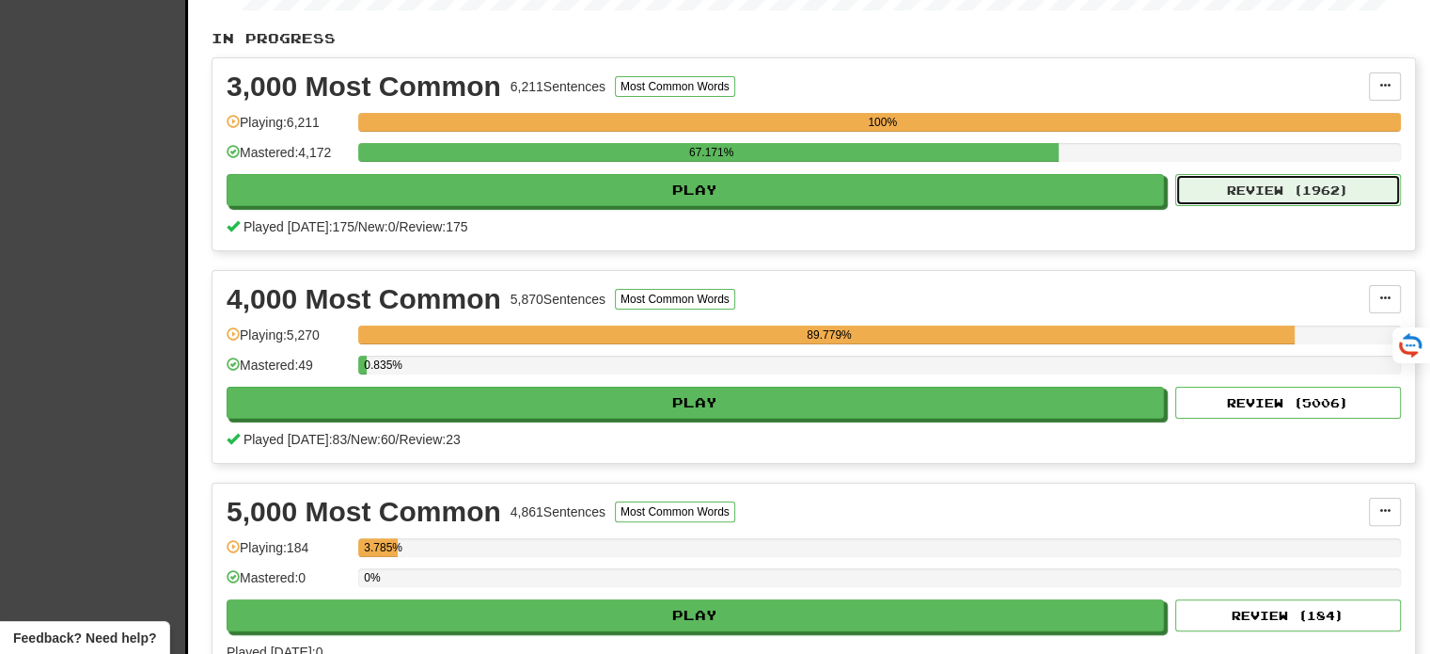
click at [1296, 191] on button "Review ( 1962 )" at bounding box center [1288, 190] width 226 height 32
select select "**"
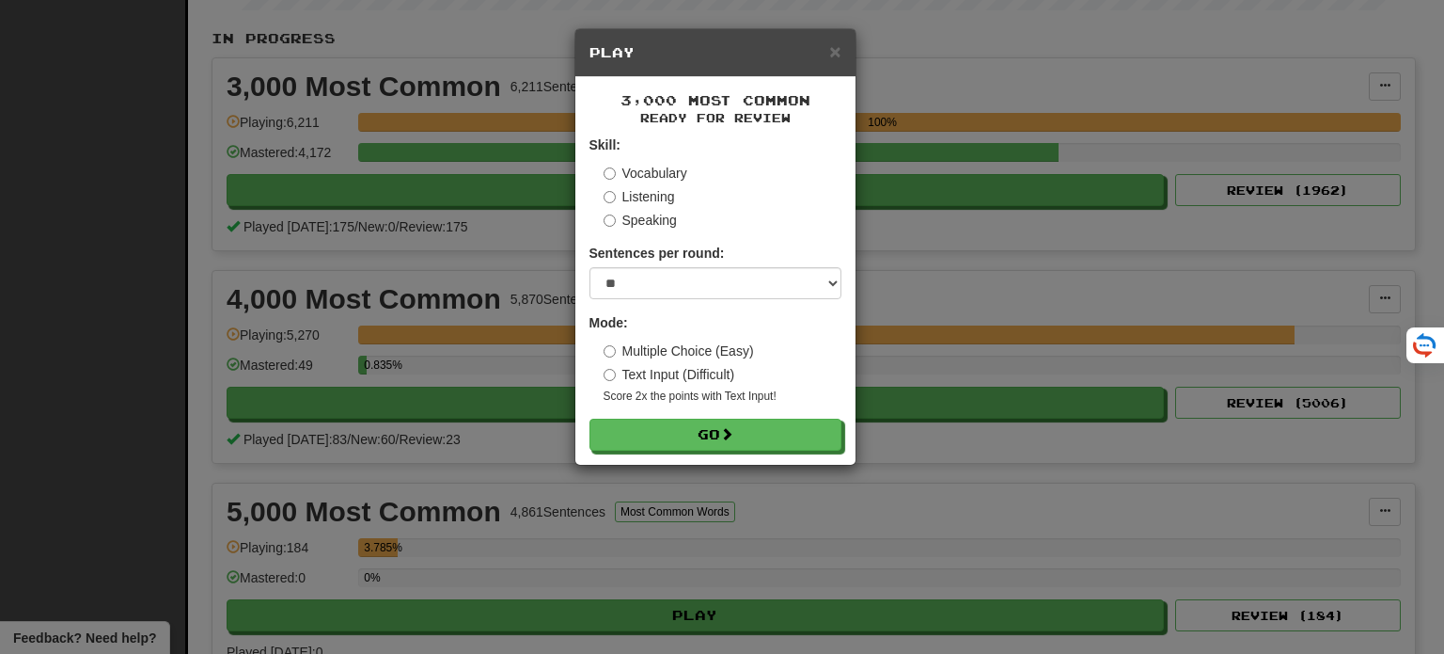
click at [767, 459] on div "3,000 Most Common Ready for Review Skill: Vocabulary Listening Speaking Sentenc…" at bounding box center [715, 270] width 280 height 387
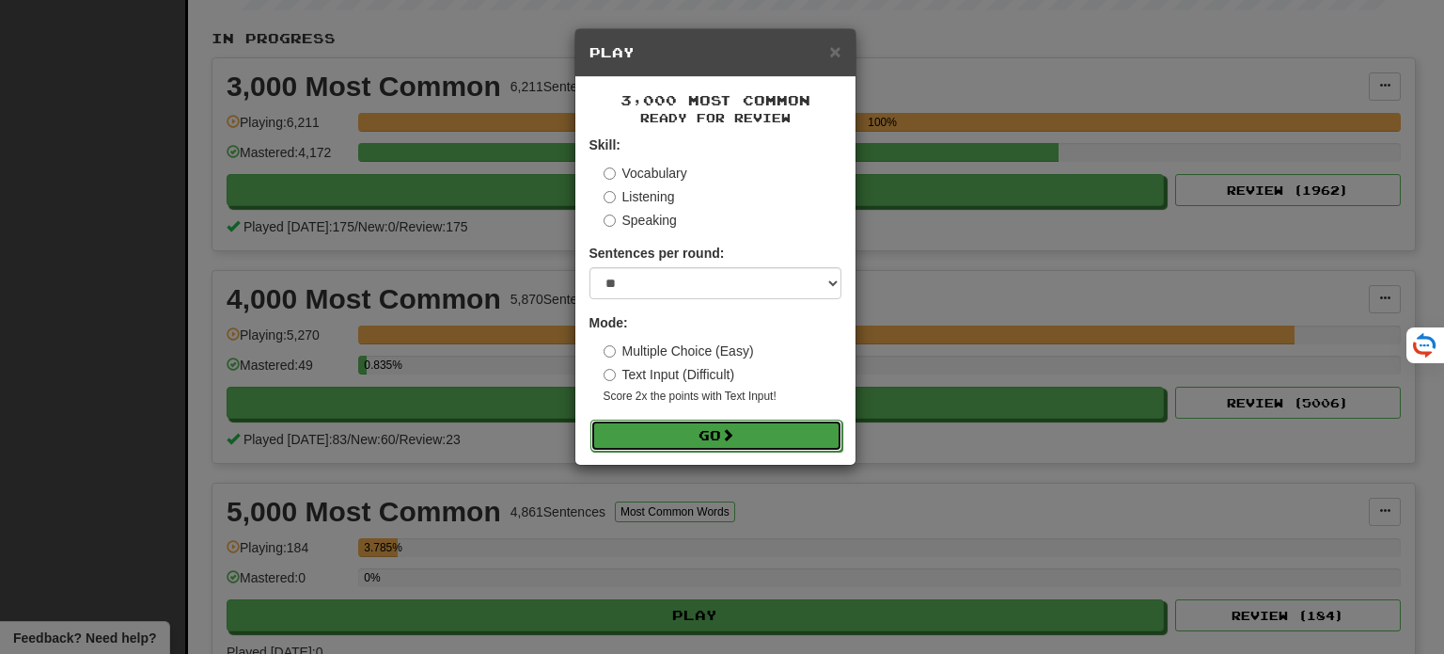
click at [783, 447] on button "Go" at bounding box center [717, 435] width 252 height 32
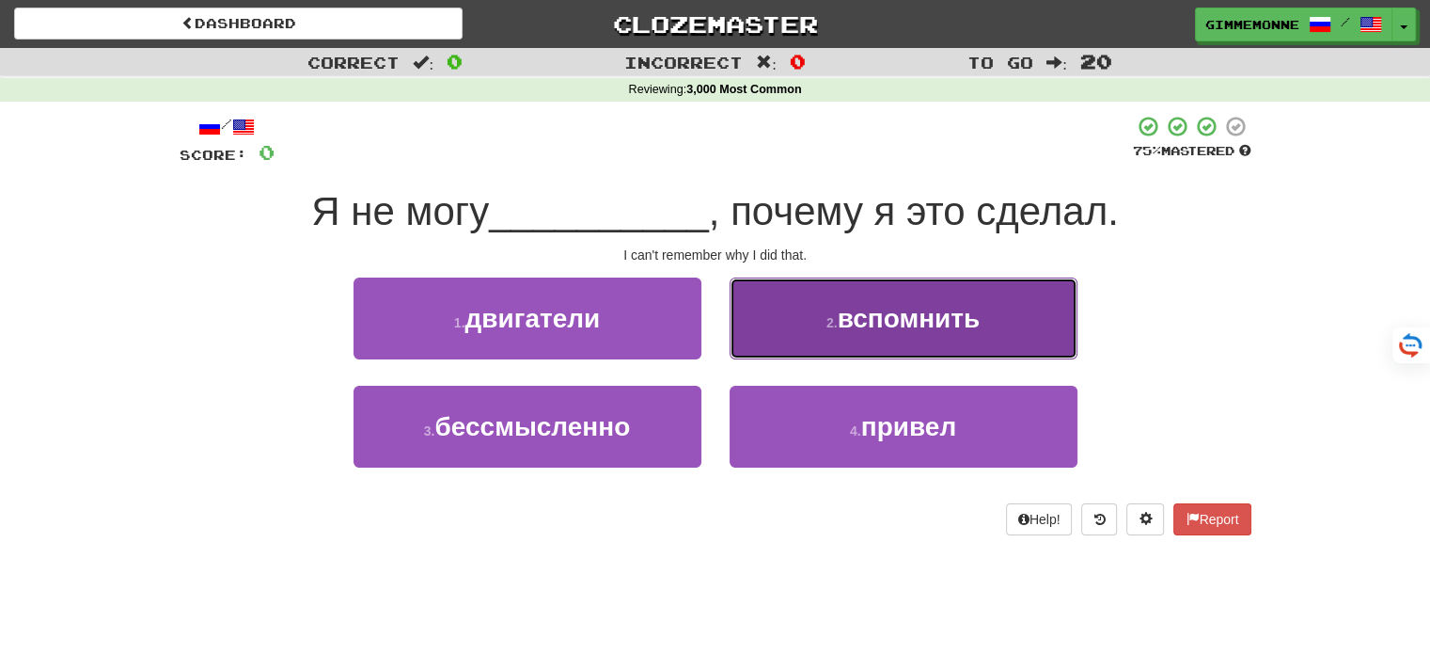
click at [880, 349] on button "2 . вспомнить" at bounding box center [904, 318] width 348 height 82
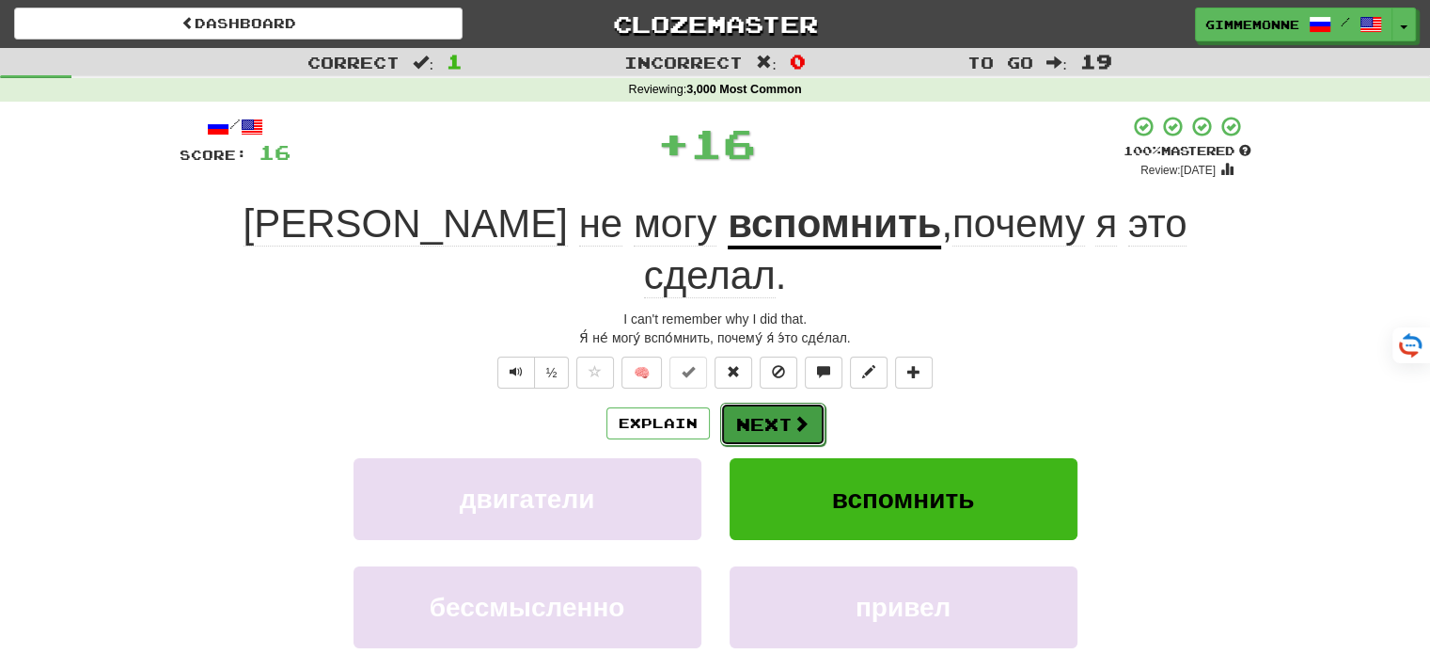
click at [786, 402] on button "Next" at bounding box center [772, 423] width 105 height 43
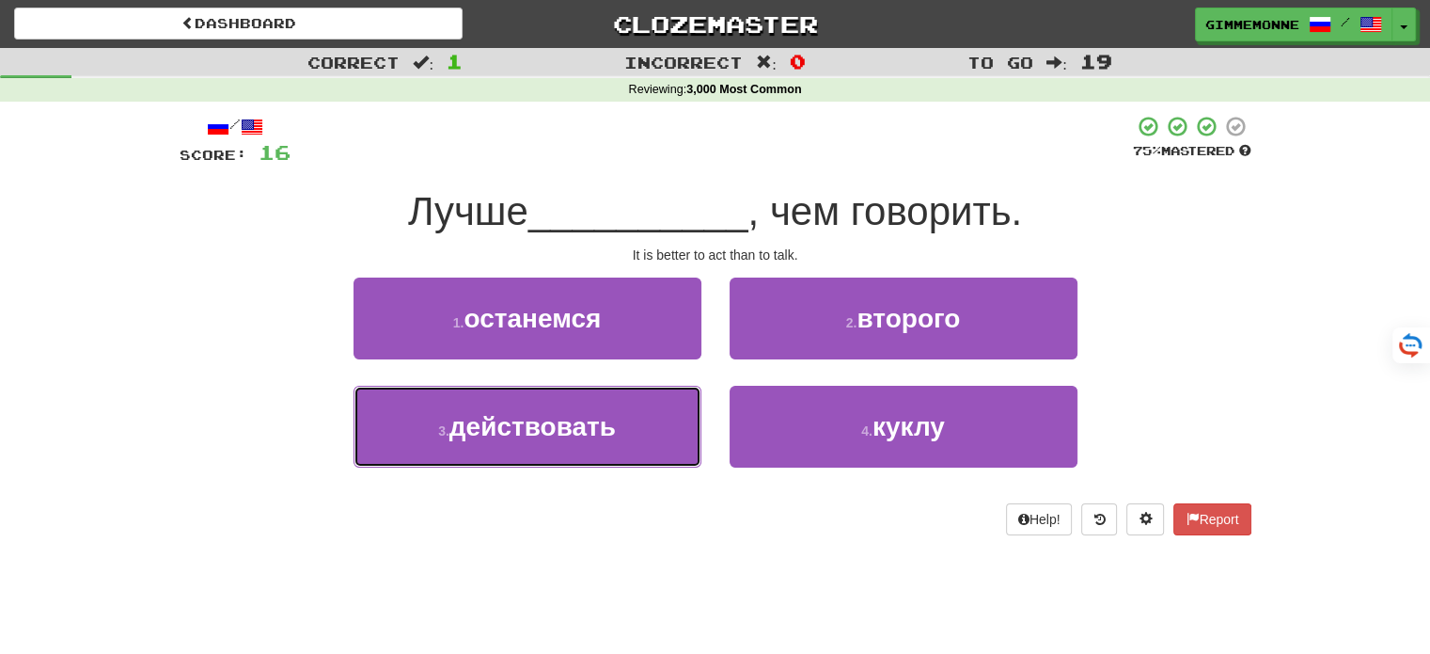
drag, startPoint x: 623, startPoint y: 405, endPoint x: 679, endPoint y: 394, distance: 56.6
click at [624, 407] on button "3 . действовать" at bounding box center [528, 427] width 348 height 82
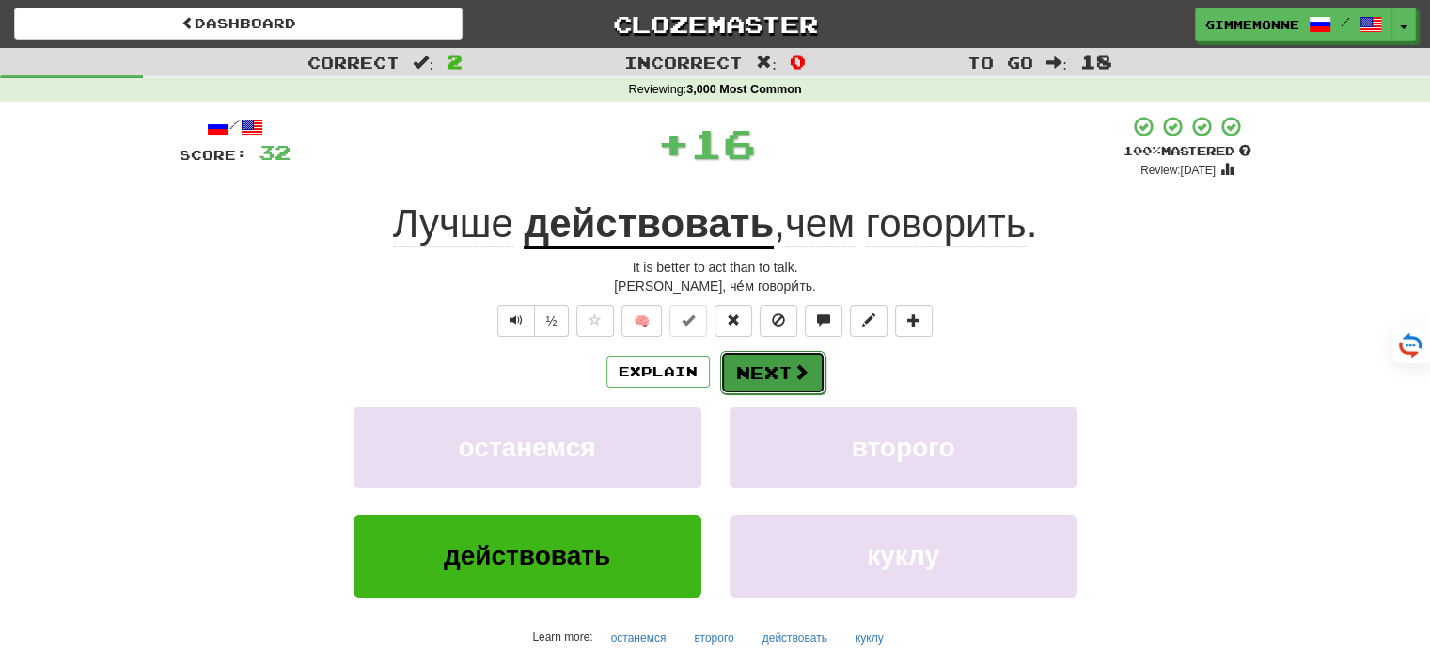
click at [758, 370] on button "Next" at bounding box center [772, 372] width 105 height 43
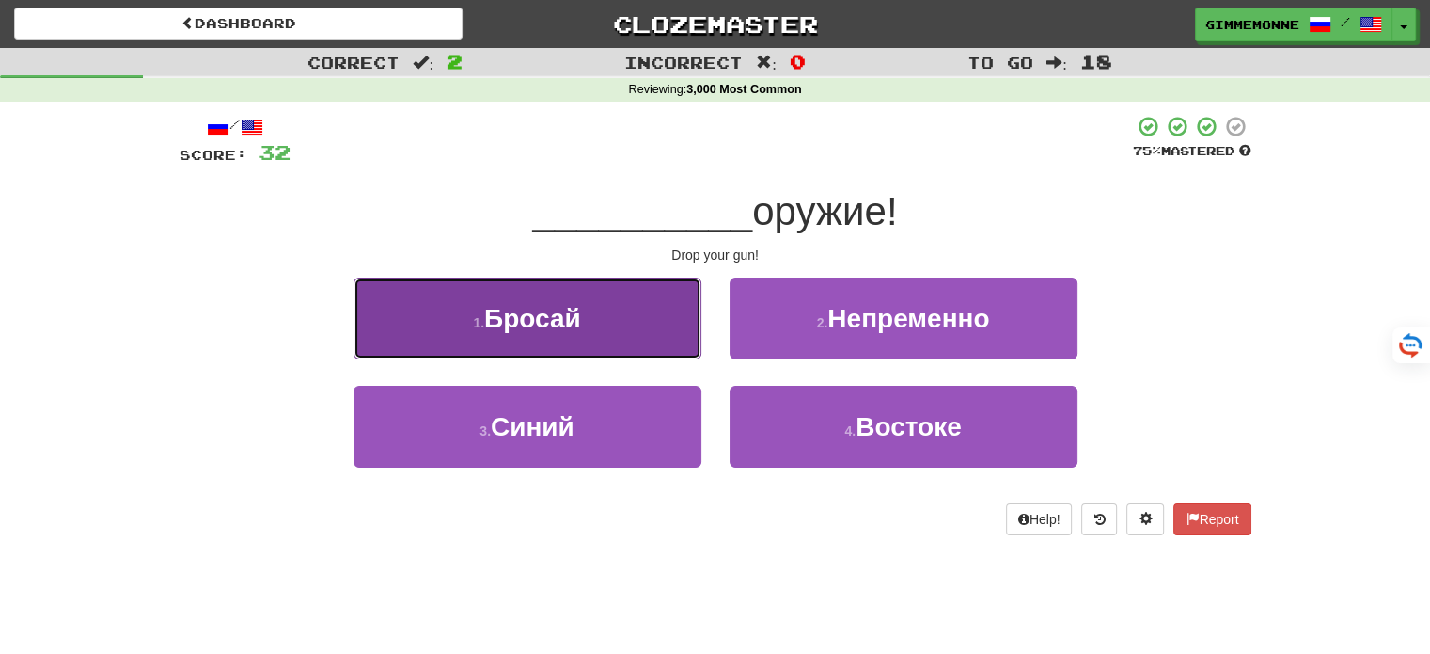
click at [627, 344] on button "1 . Бросай" at bounding box center [528, 318] width 348 height 82
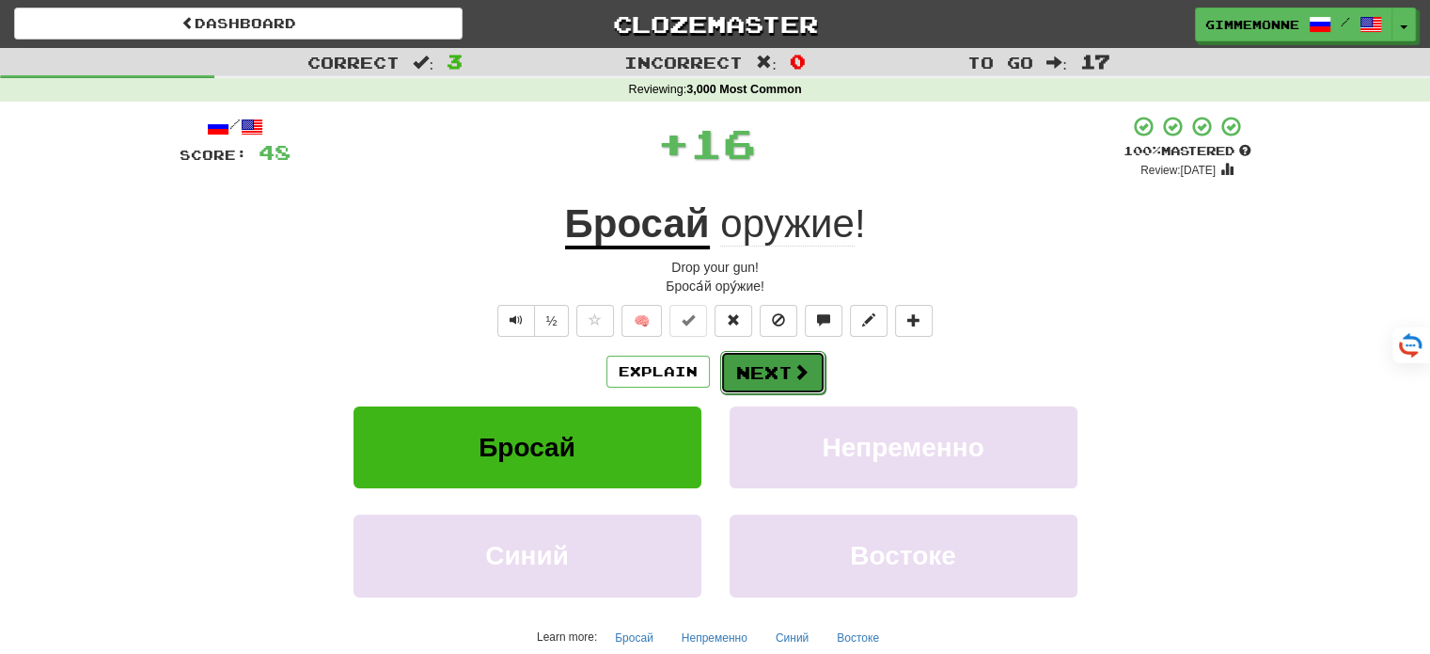
click at [771, 358] on button "Next" at bounding box center [772, 372] width 105 height 43
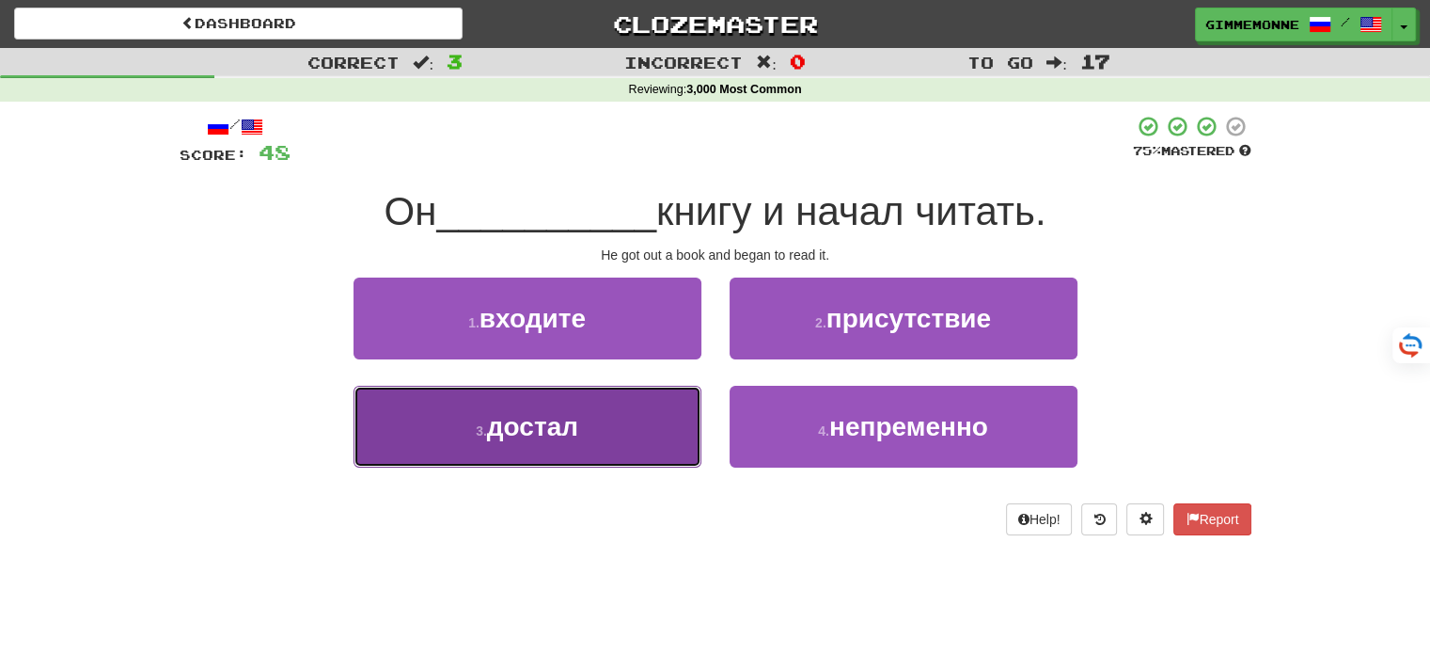
click at [668, 445] on button "3 . достал" at bounding box center [528, 427] width 348 height 82
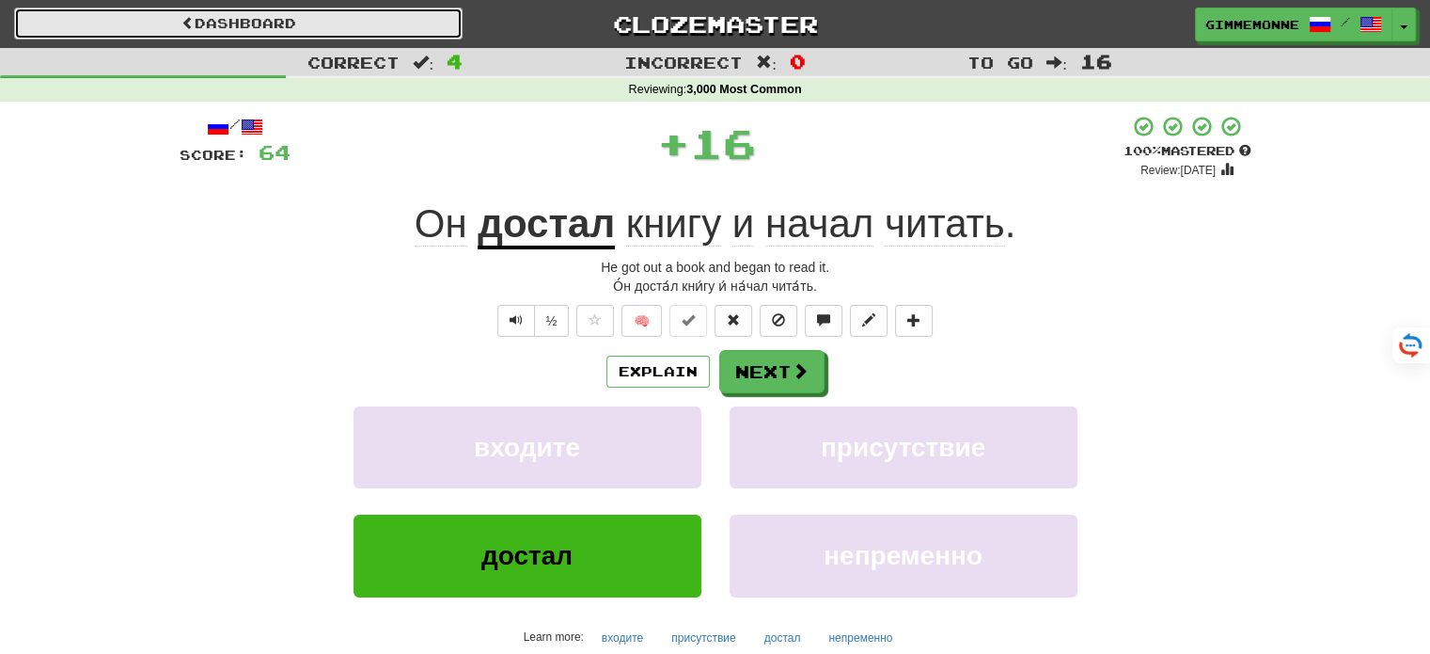
click at [433, 22] on link "Dashboard" at bounding box center [238, 24] width 449 height 32
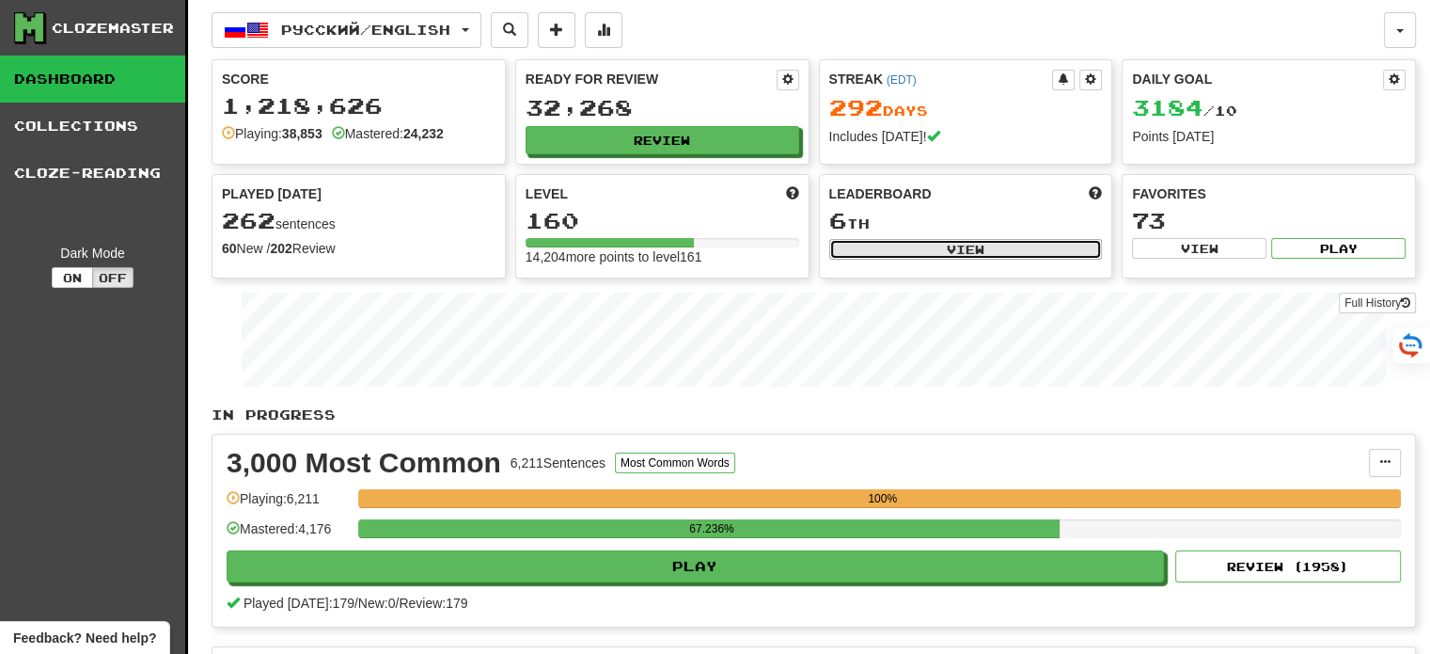
click at [968, 247] on button "View" at bounding box center [966, 249] width 274 height 21
select select "**********"
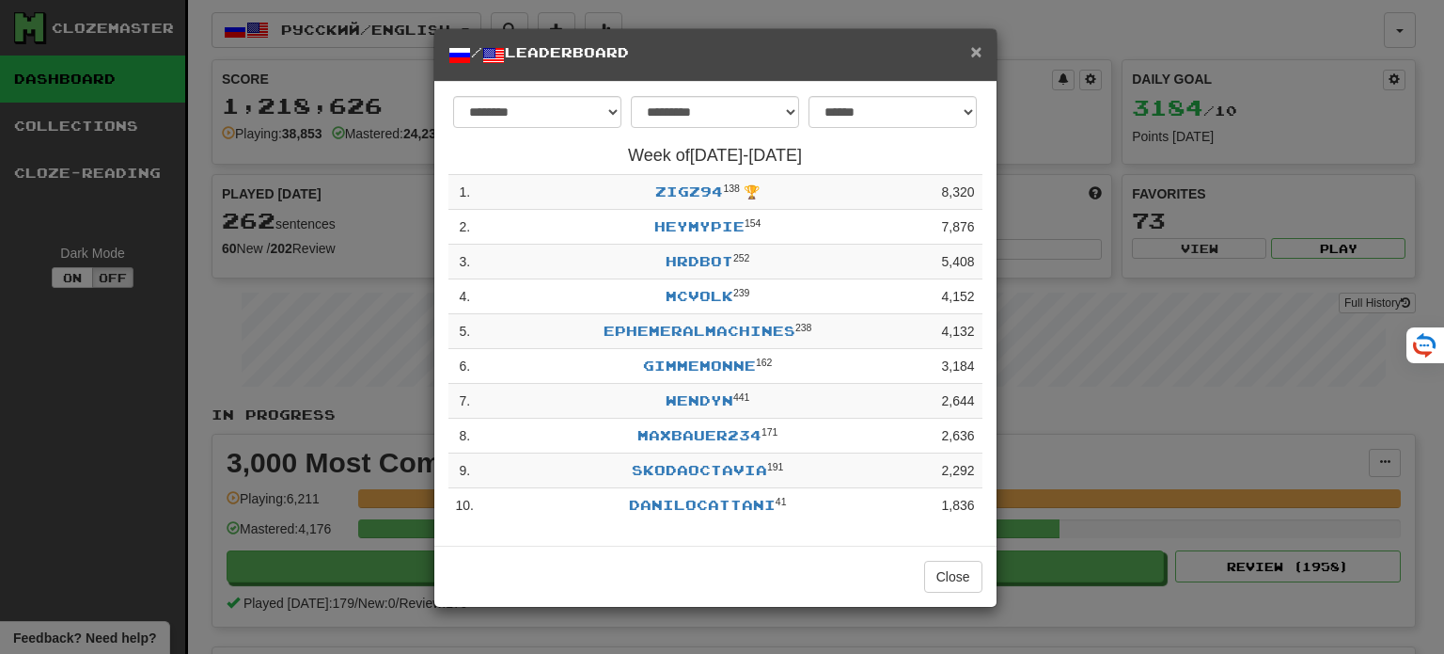
click at [979, 59] on span "×" at bounding box center [975, 51] width 11 height 22
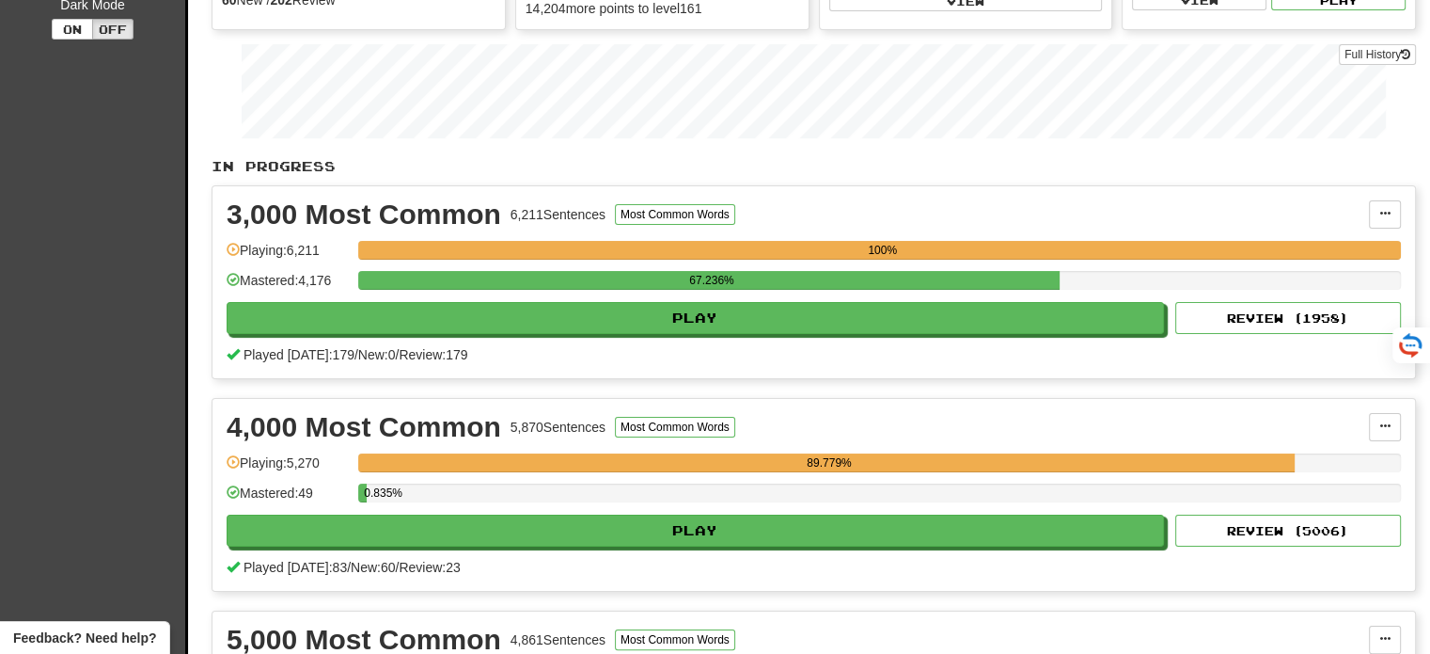
scroll to position [282, 0]
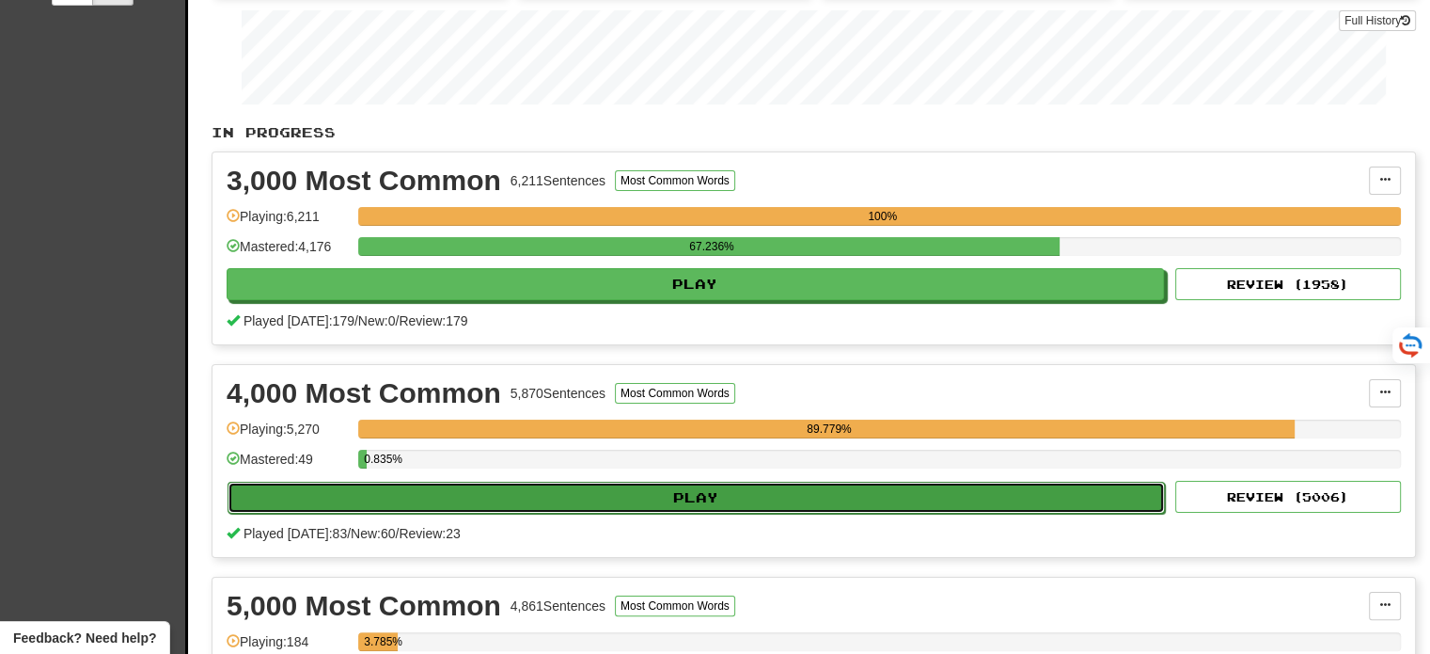
click at [1126, 499] on button "Play" at bounding box center [696, 497] width 937 height 32
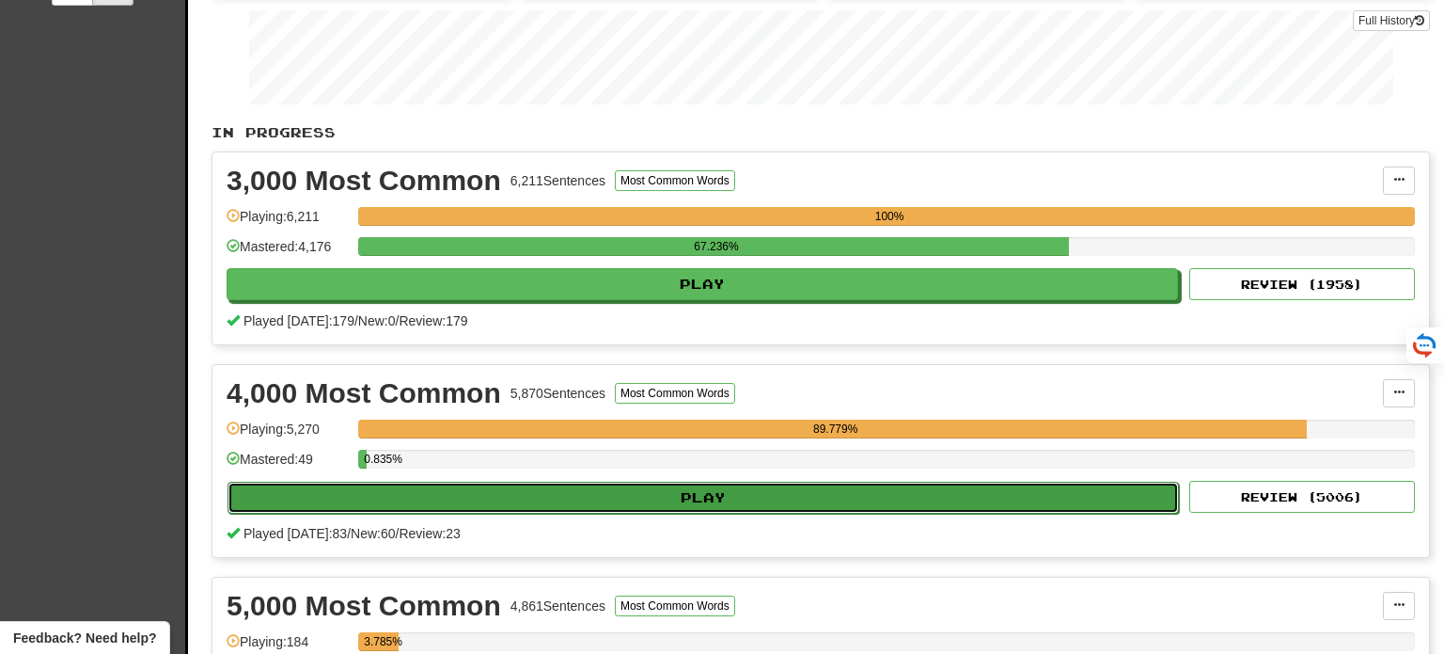
select select "**"
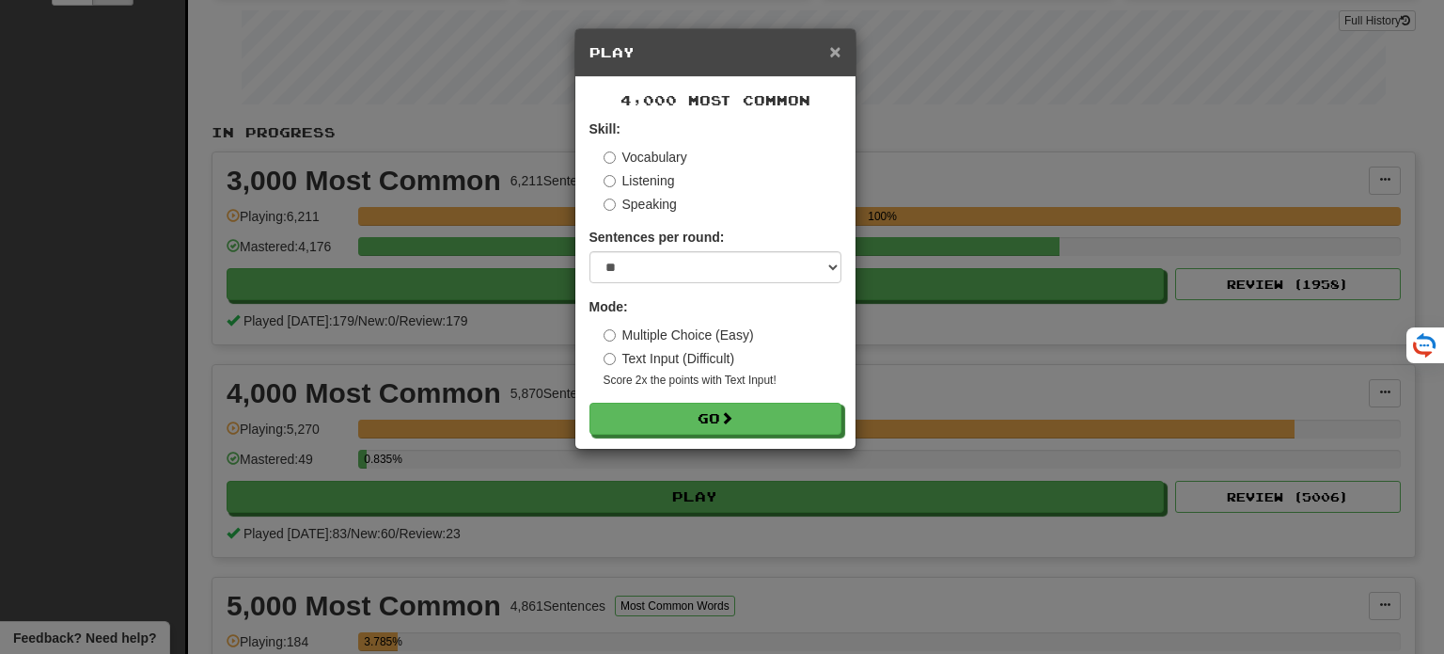
click at [838, 53] on span "×" at bounding box center [834, 51] width 11 height 22
